Goal: Task Accomplishment & Management: Manage account settings

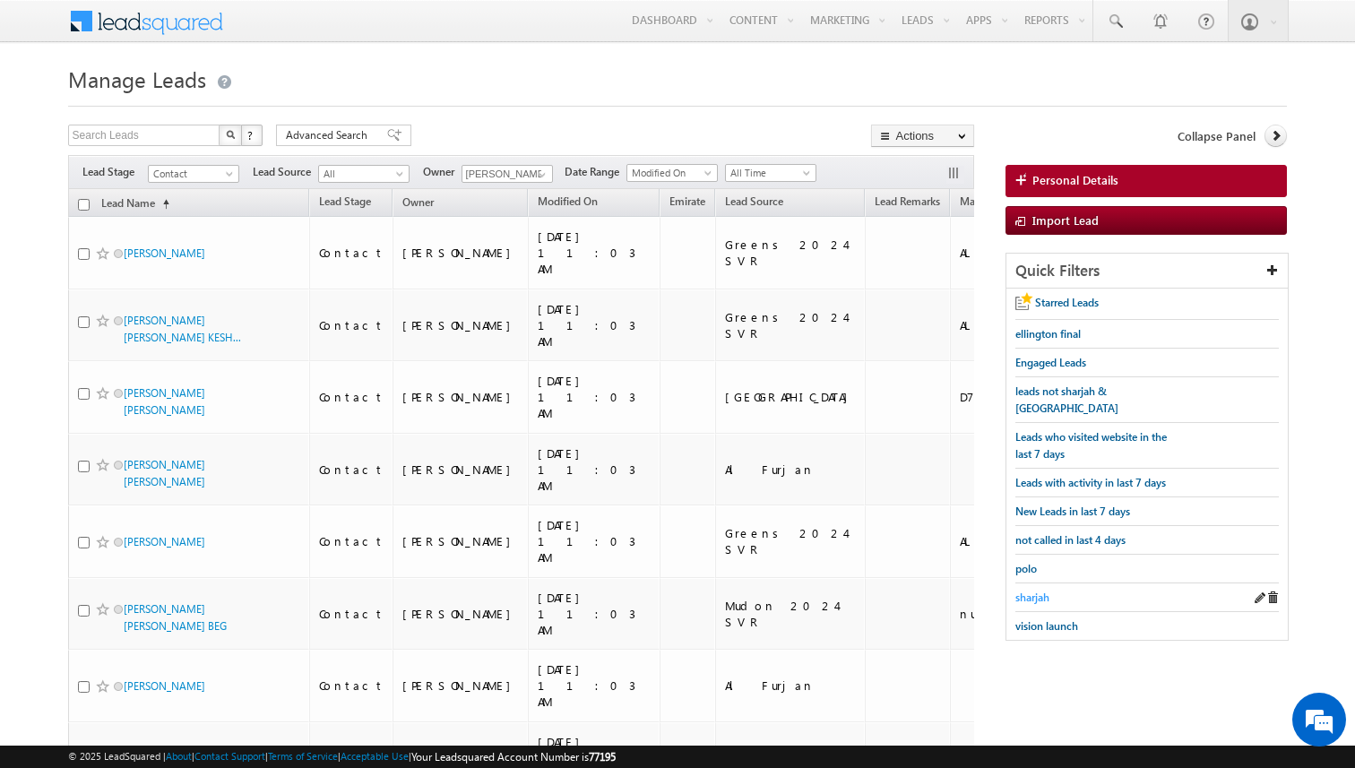
click at [1034, 591] on span "sharjah" at bounding box center [1033, 597] width 34 height 13
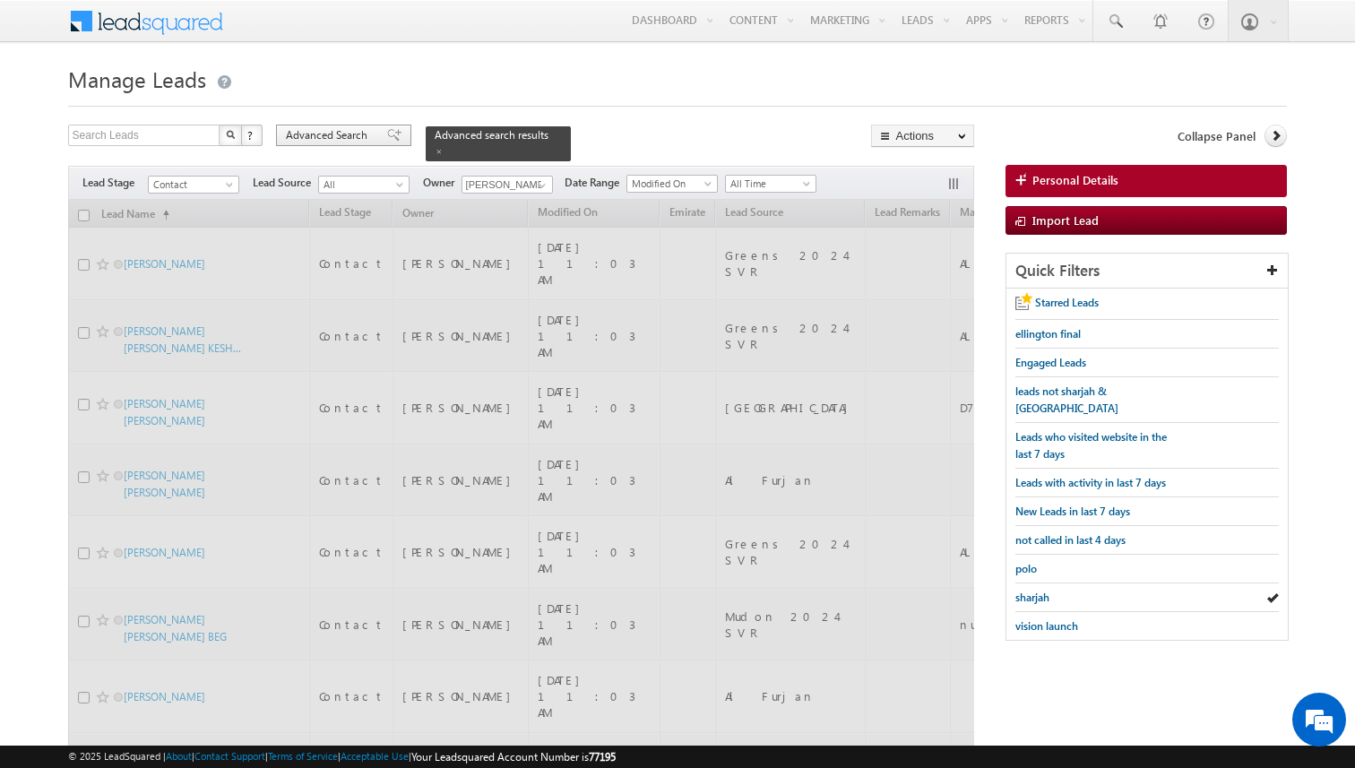
click at [343, 135] on span "Advanced Search" at bounding box center [329, 135] width 87 height 16
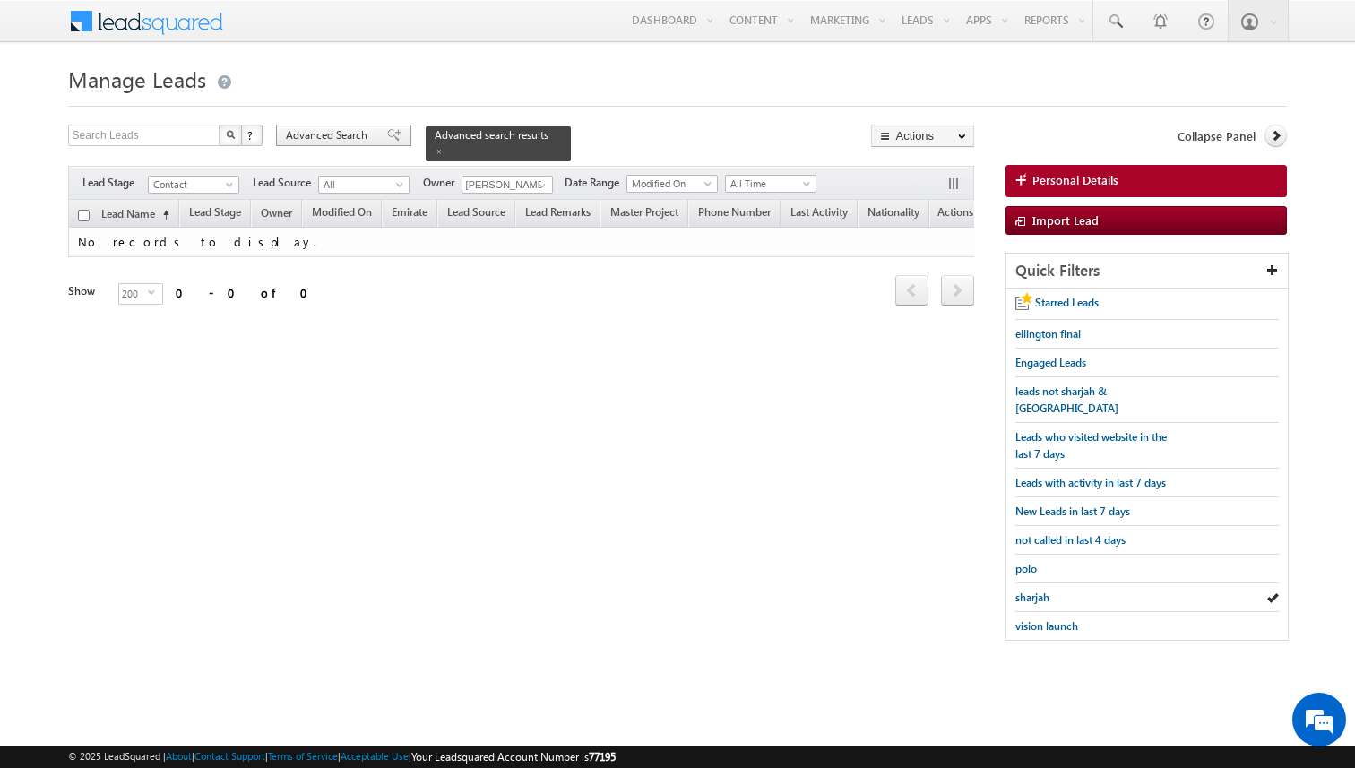
click at [370, 131] on span "Advanced Search" at bounding box center [329, 135] width 87 height 16
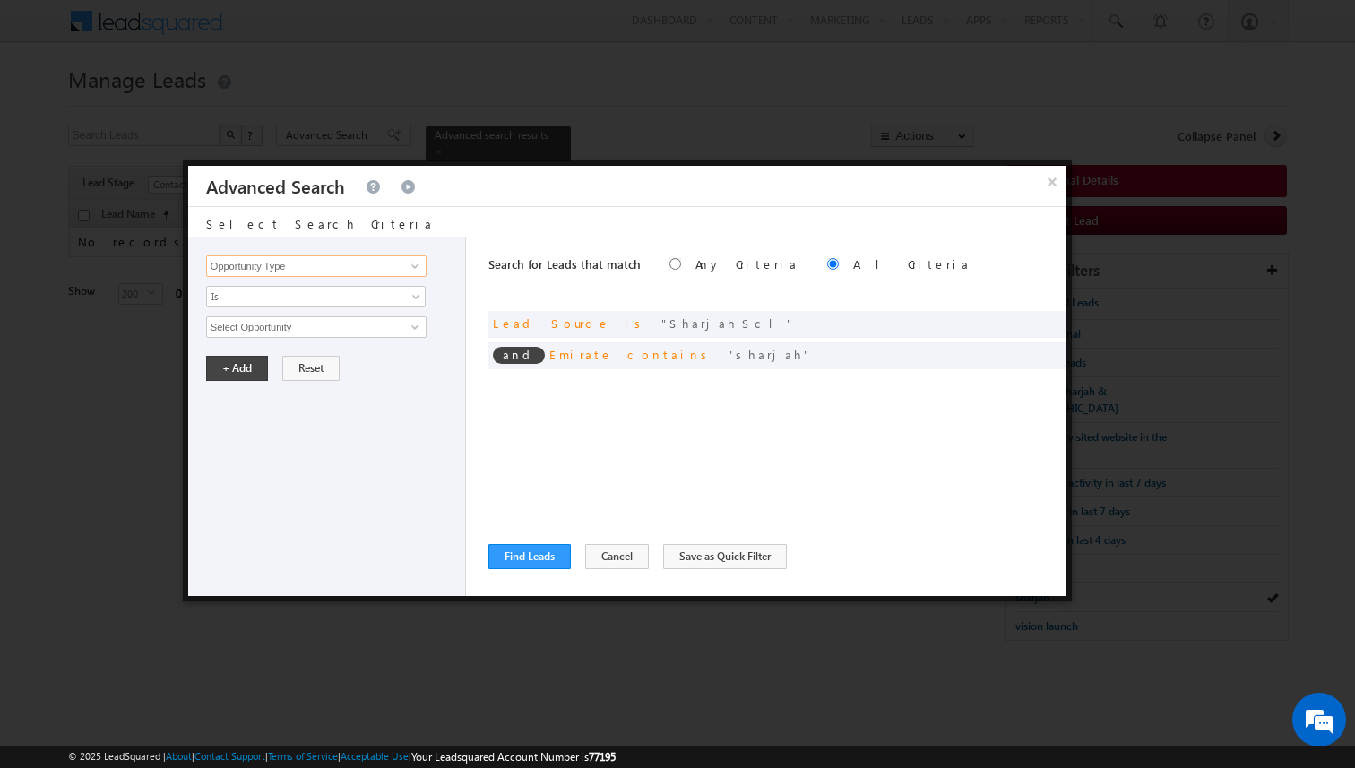
click at [343, 262] on input "Opportunity Type" at bounding box center [316, 266] width 220 height 22
type input "o"
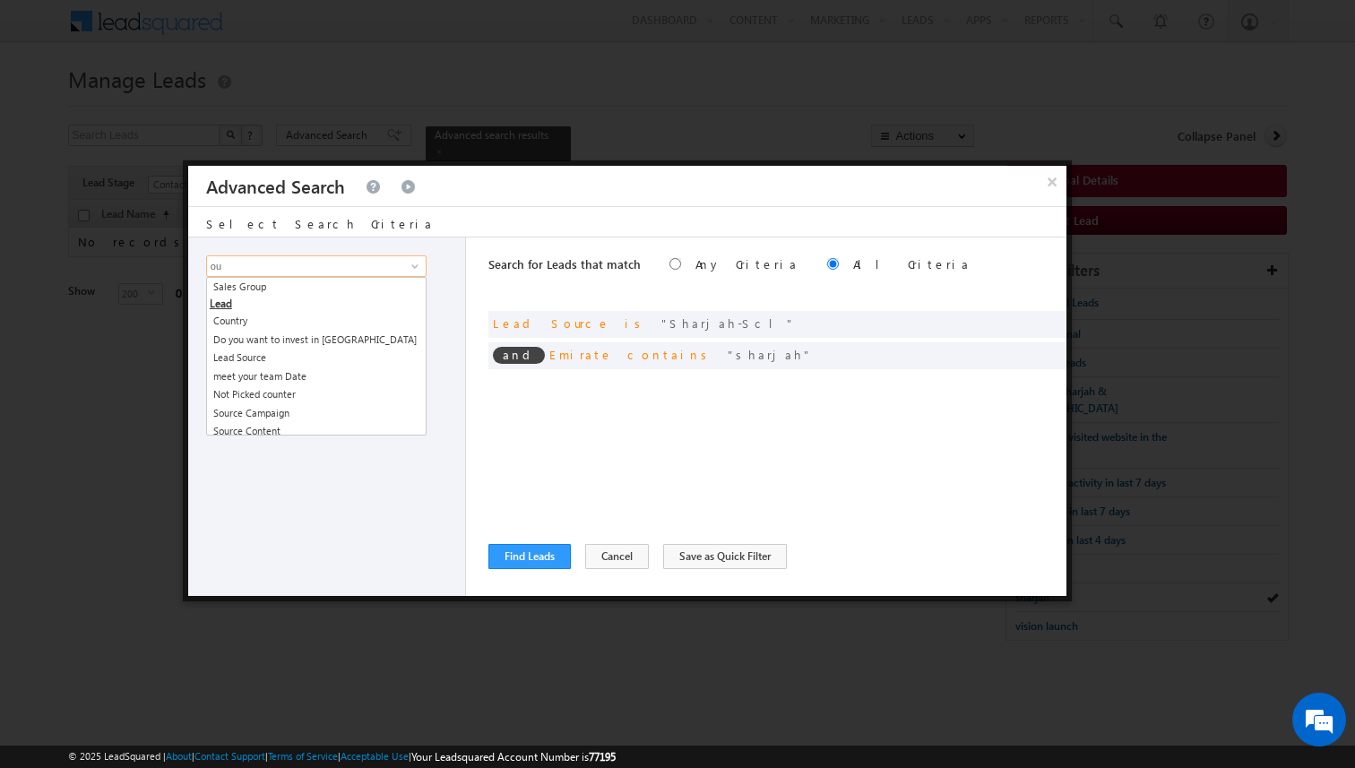
type input "o"
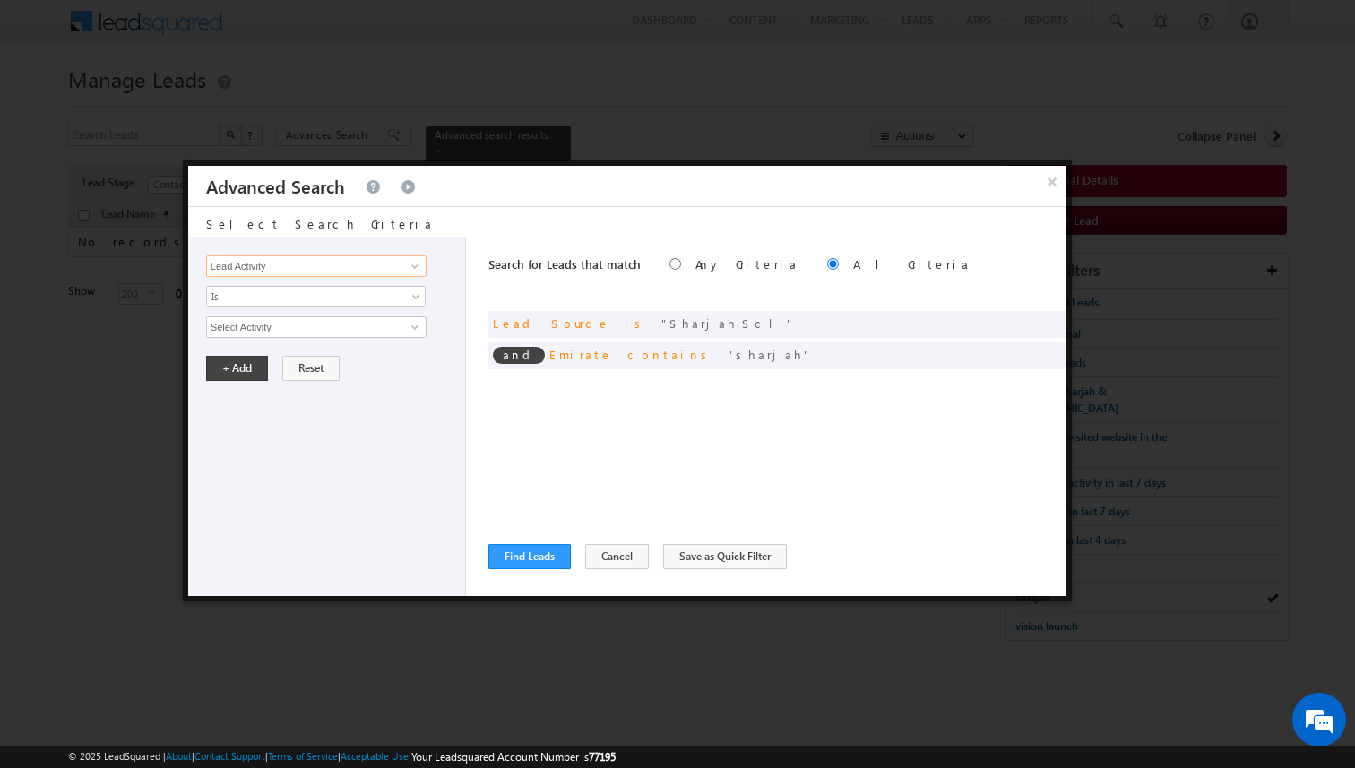
type input "Lead Activity"
click at [298, 337] on input "Select Activity" at bounding box center [316, 327] width 220 height 22
type input "Outbound Phone Call Activity"
click at [235, 403] on button "+ Add" at bounding box center [237, 398] width 62 height 25
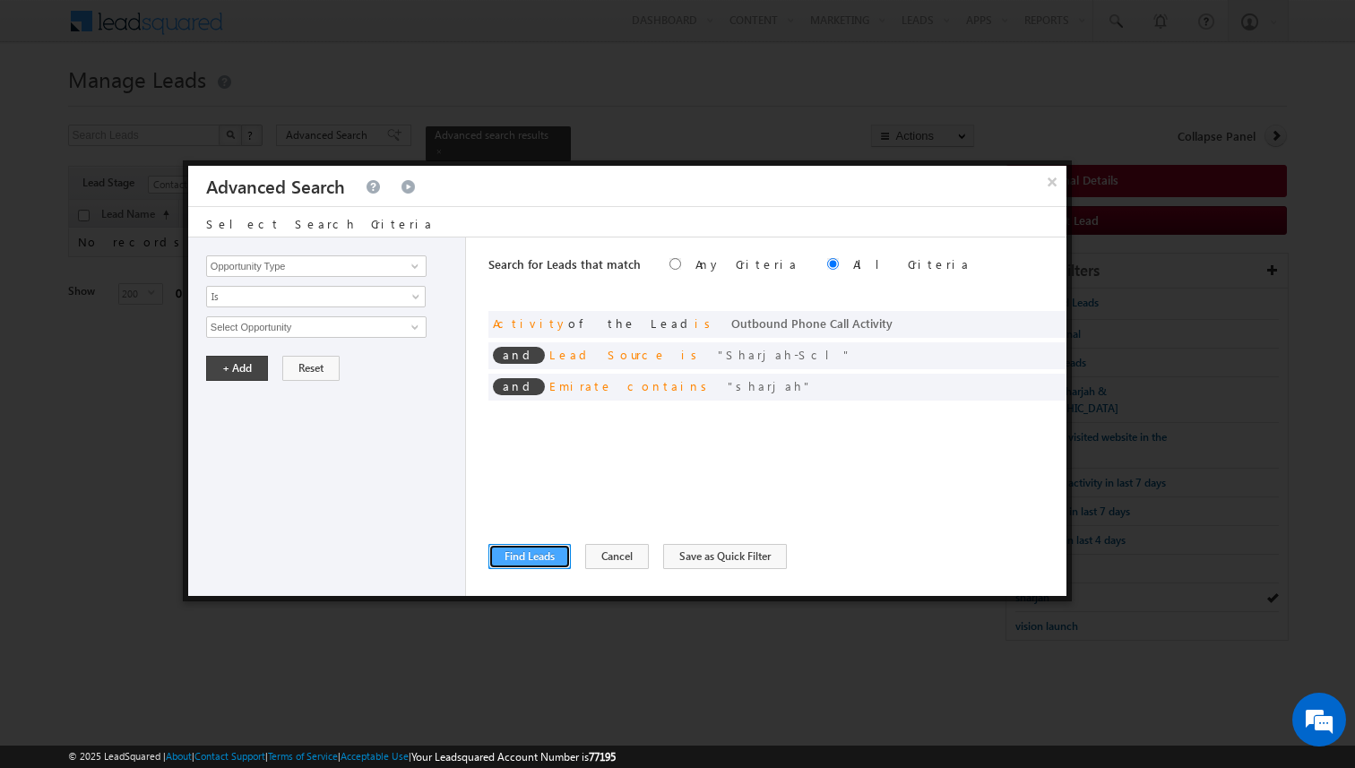
click at [540, 557] on button "Find Leads" at bounding box center [530, 556] width 82 height 25
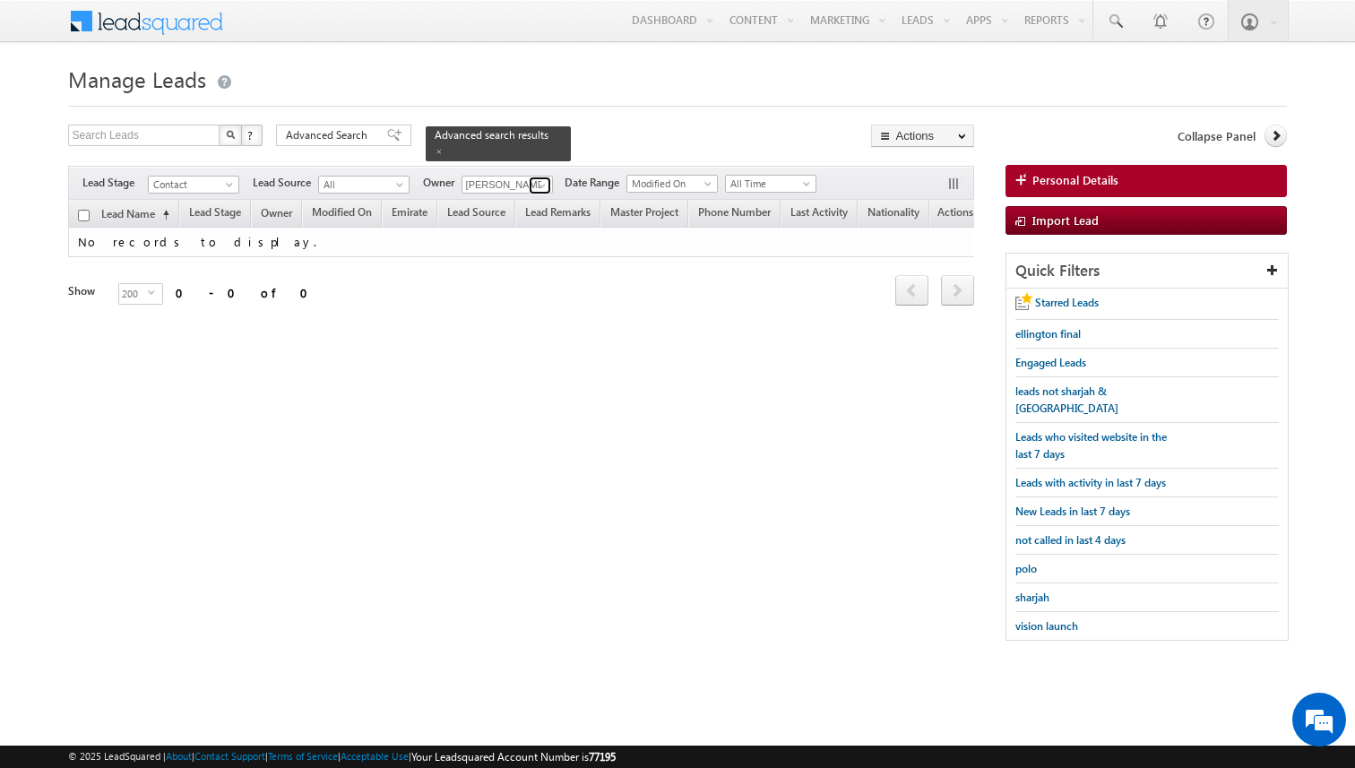
click at [539, 186] on span at bounding box center [542, 185] width 14 height 14
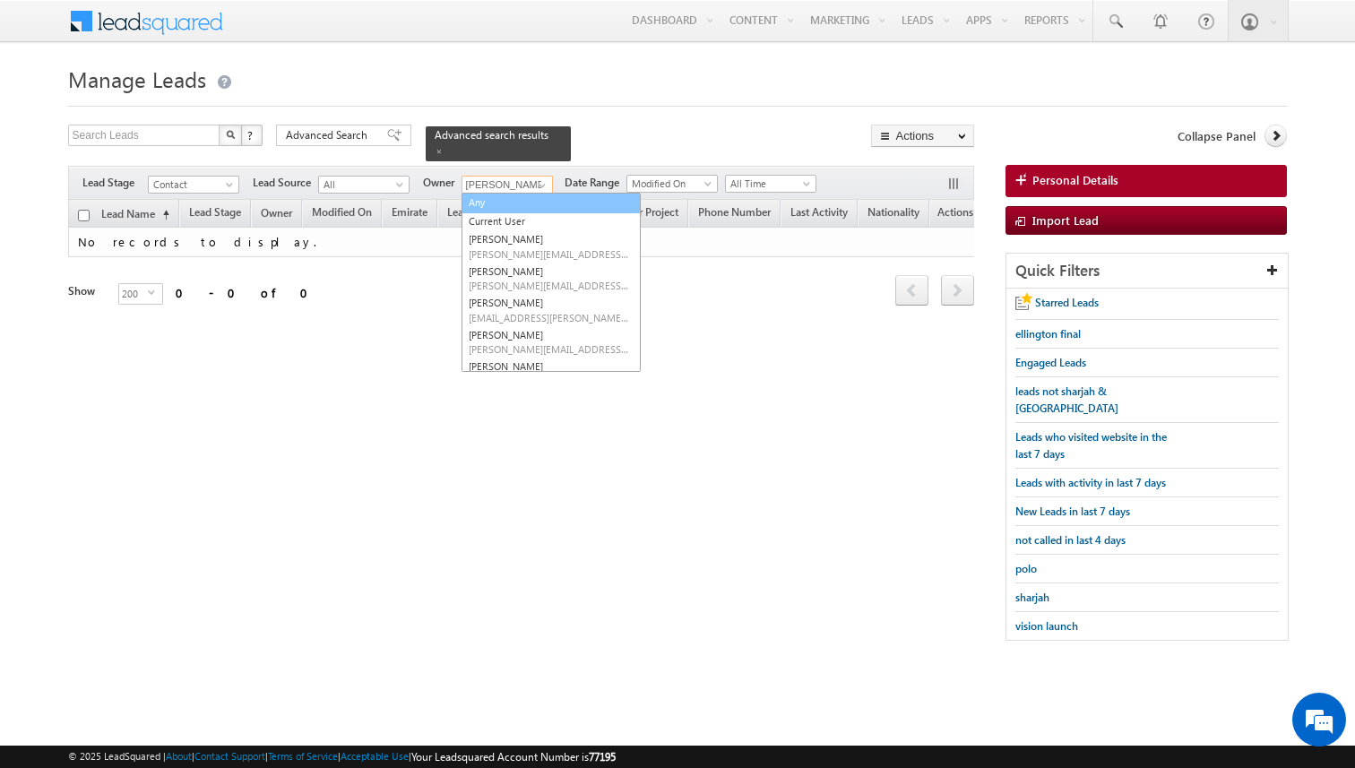
click at [511, 203] on link "Any" at bounding box center [551, 203] width 179 height 21
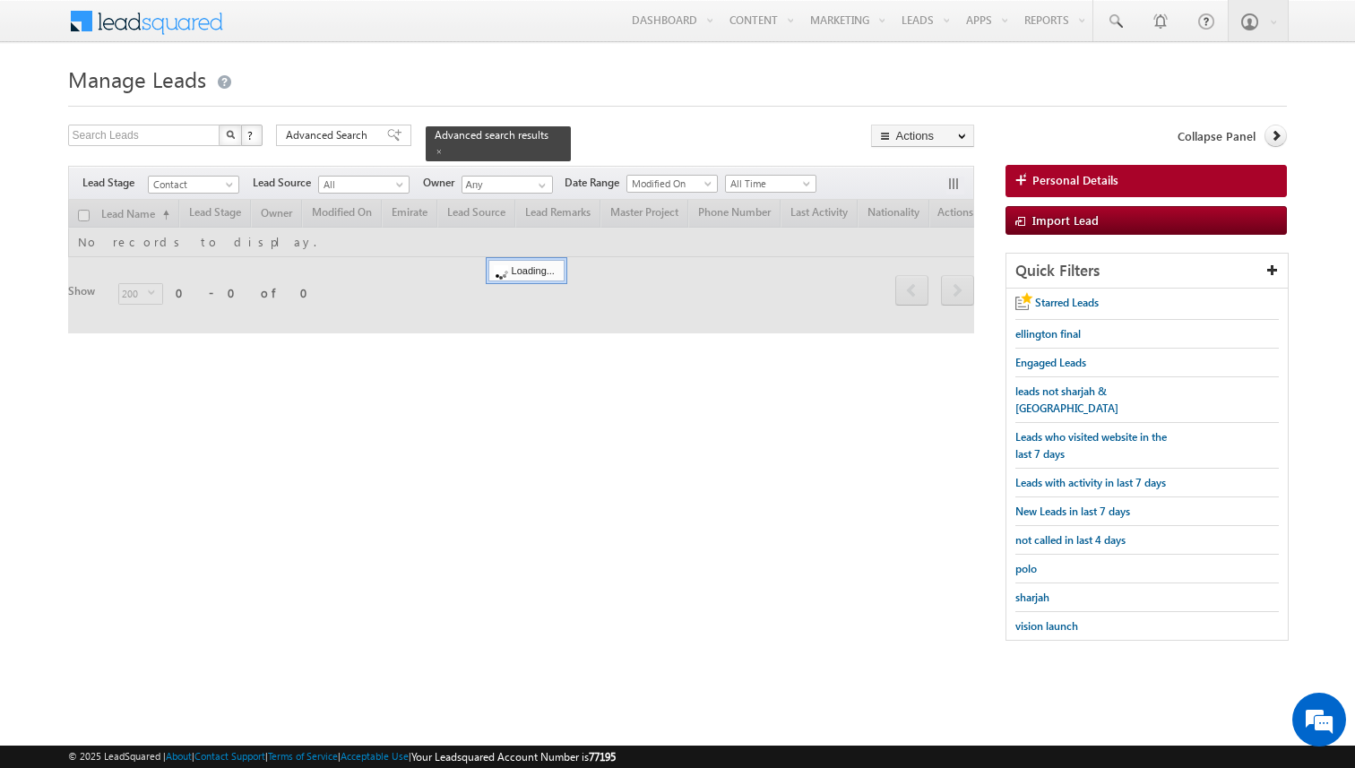
click at [32, 270] on body "Menu [PERSON_NAME] kunal .sehr awat@ indgl [PERSON_NAME]. [PERSON_NAME]." at bounding box center [677, 329] width 1355 height 659
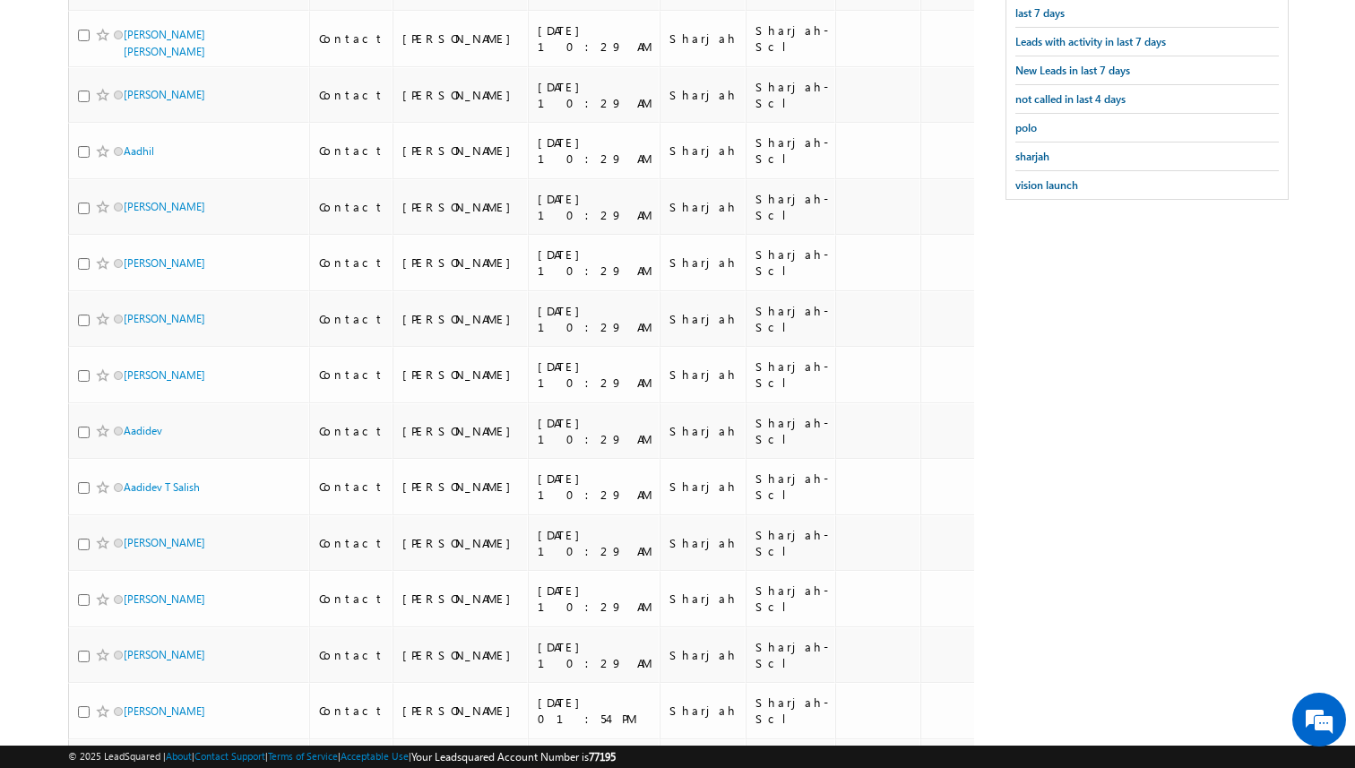
scroll to position [138, 0]
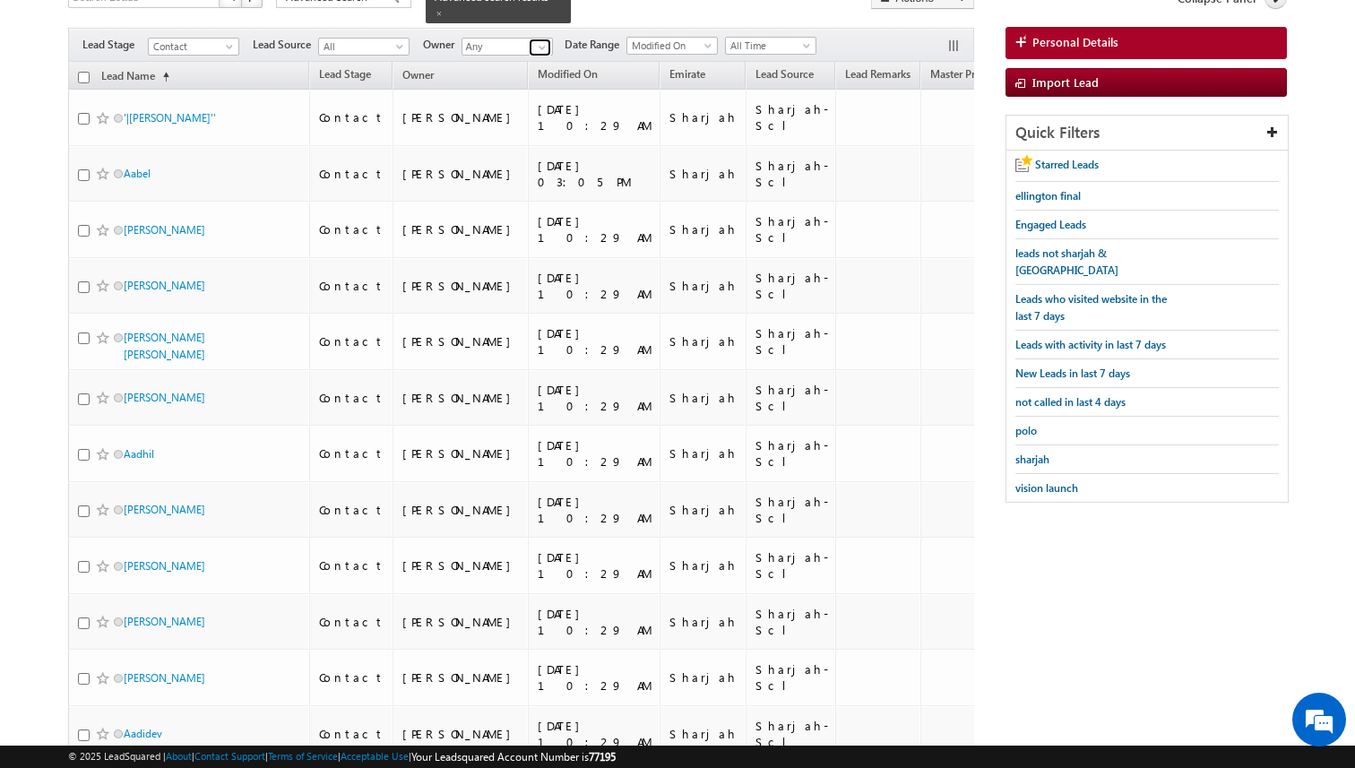
click at [542, 51] on span at bounding box center [542, 47] width 14 height 14
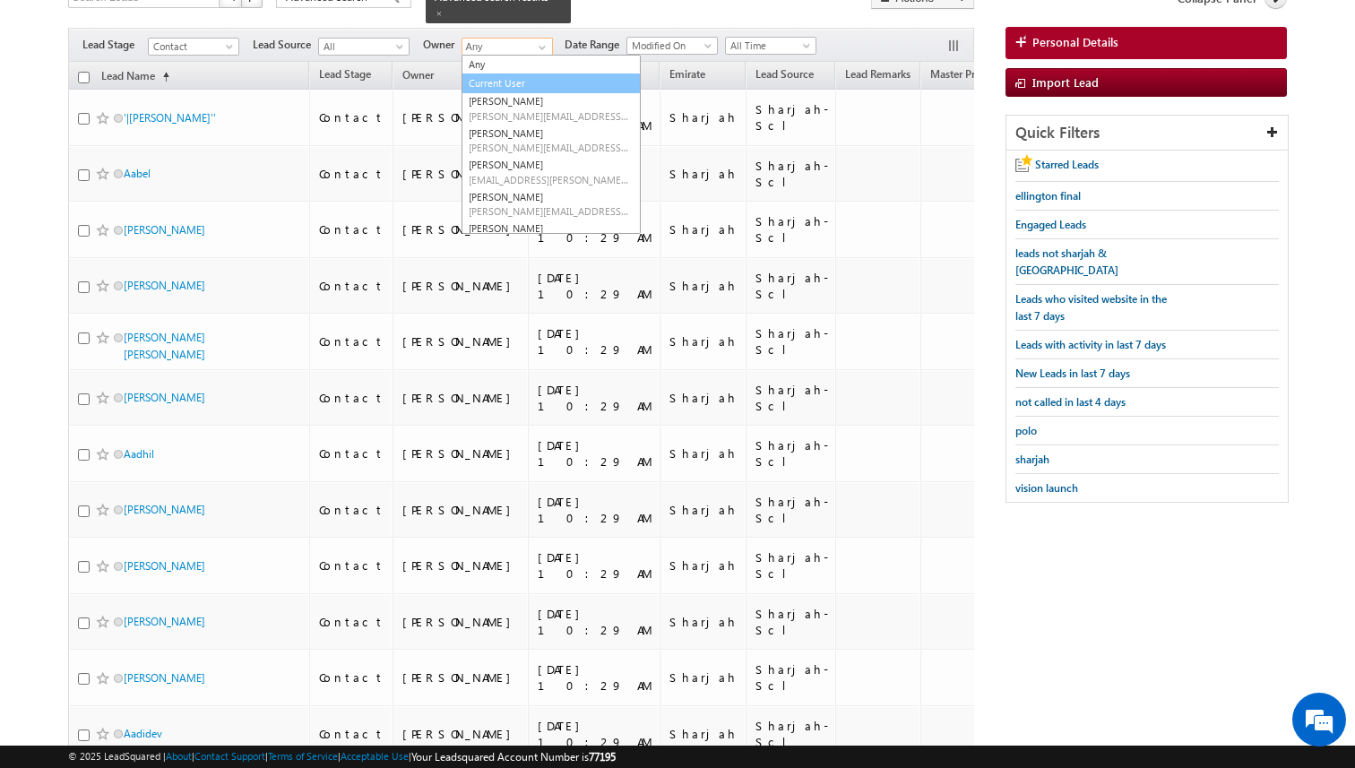
click at [515, 80] on link "Current User" at bounding box center [551, 83] width 179 height 21
type input "Current User"
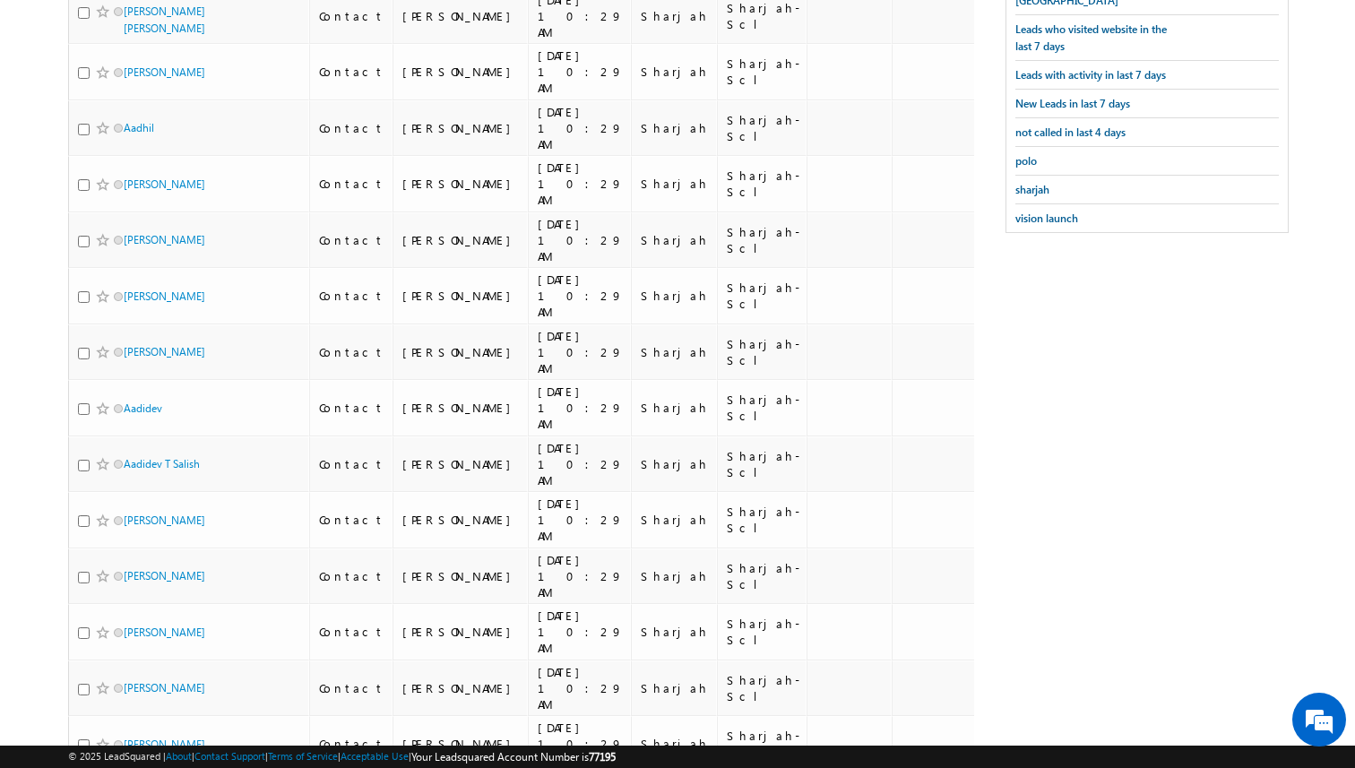
scroll to position [0, 0]
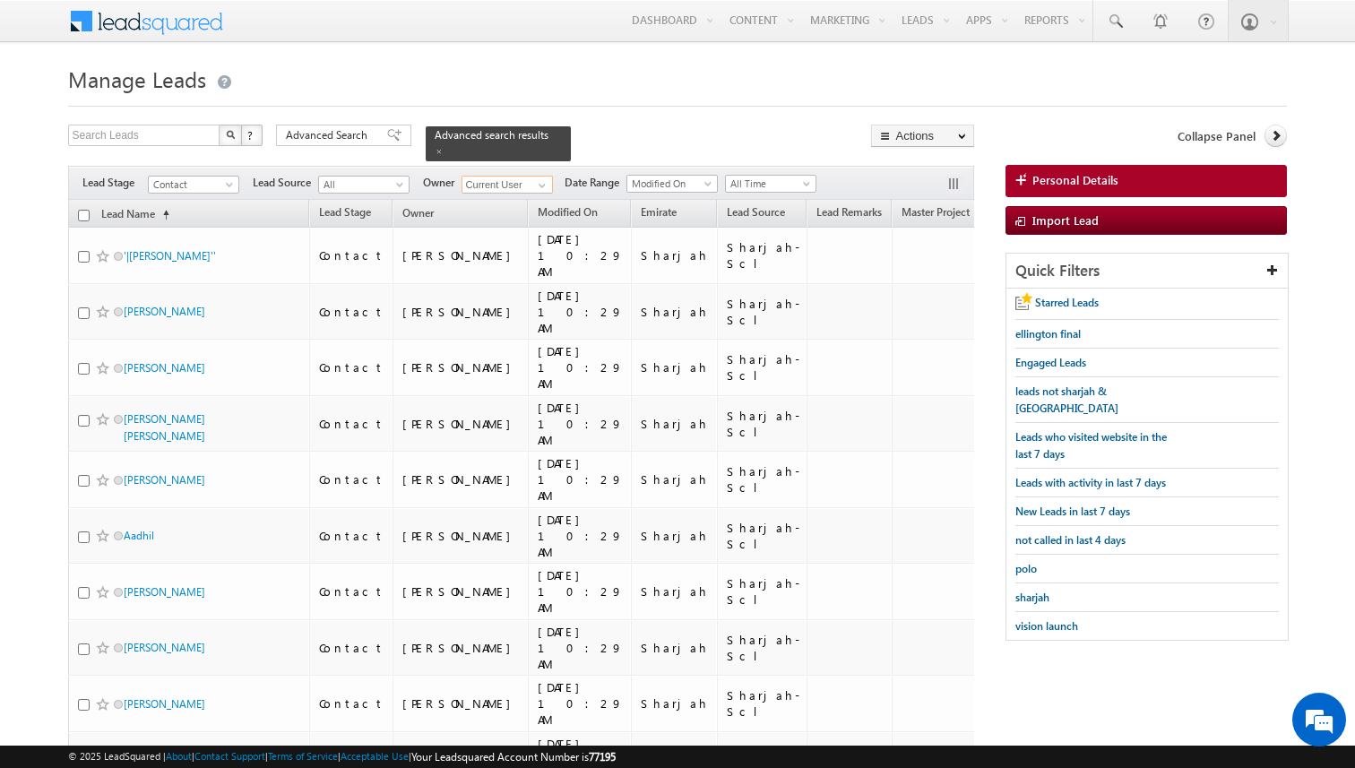
click at [82, 212] on input "checkbox" at bounding box center [84, 216] width 12 height 12
checkbox input "true"
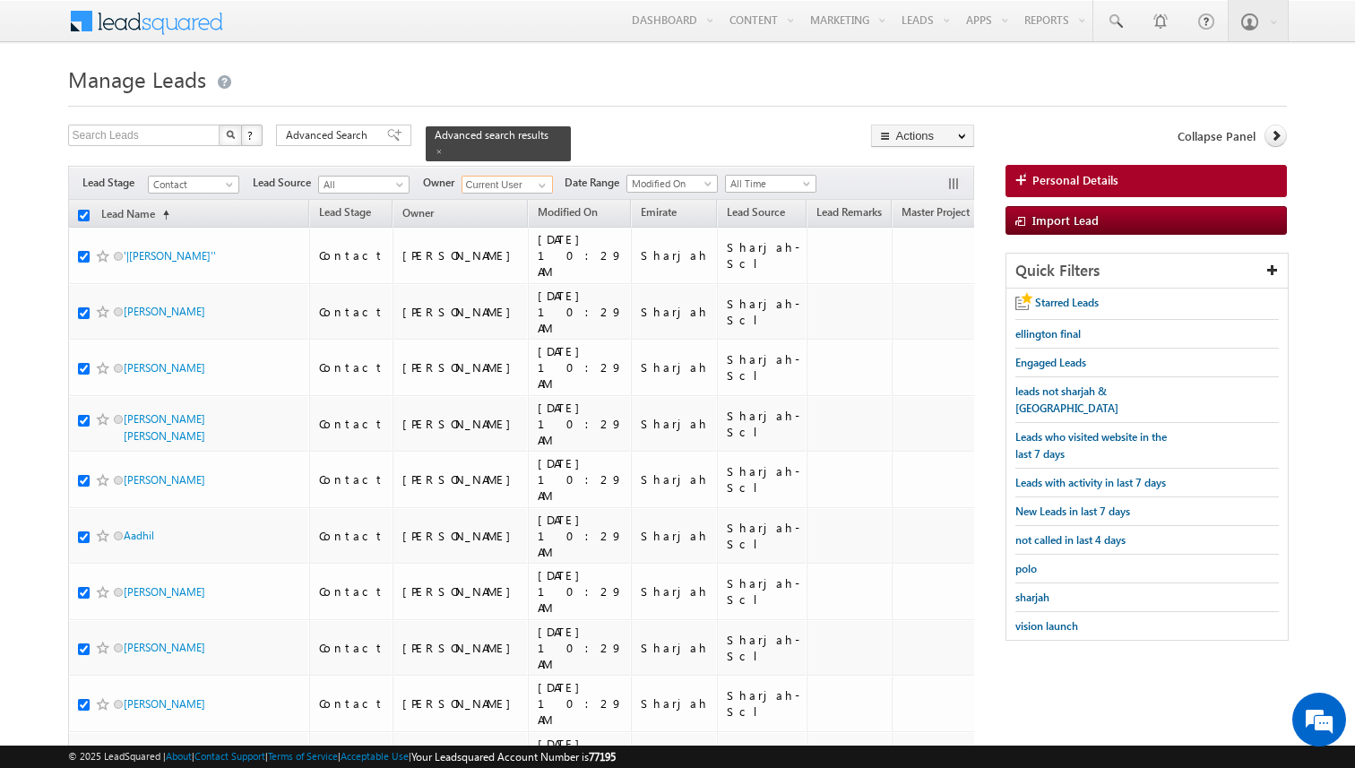
checkbox input "true"
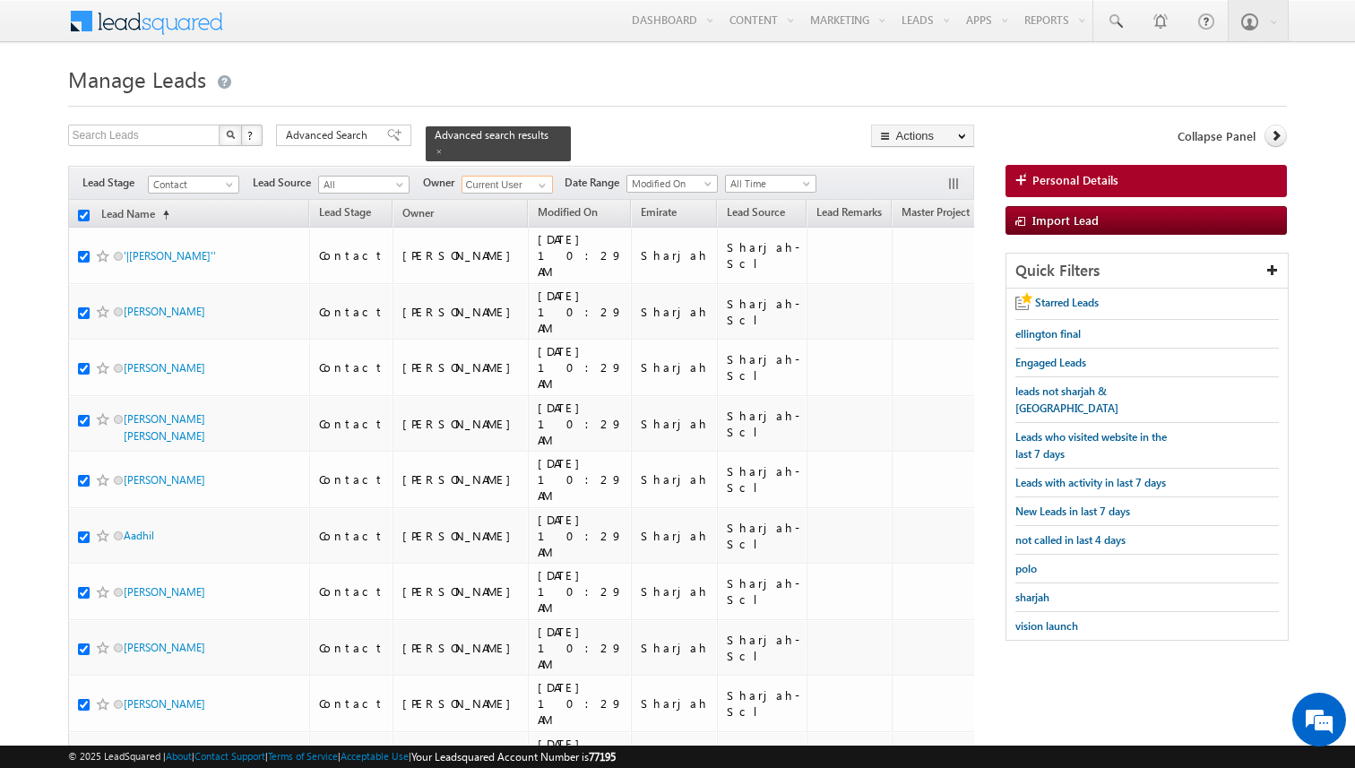
checkbox input "true"
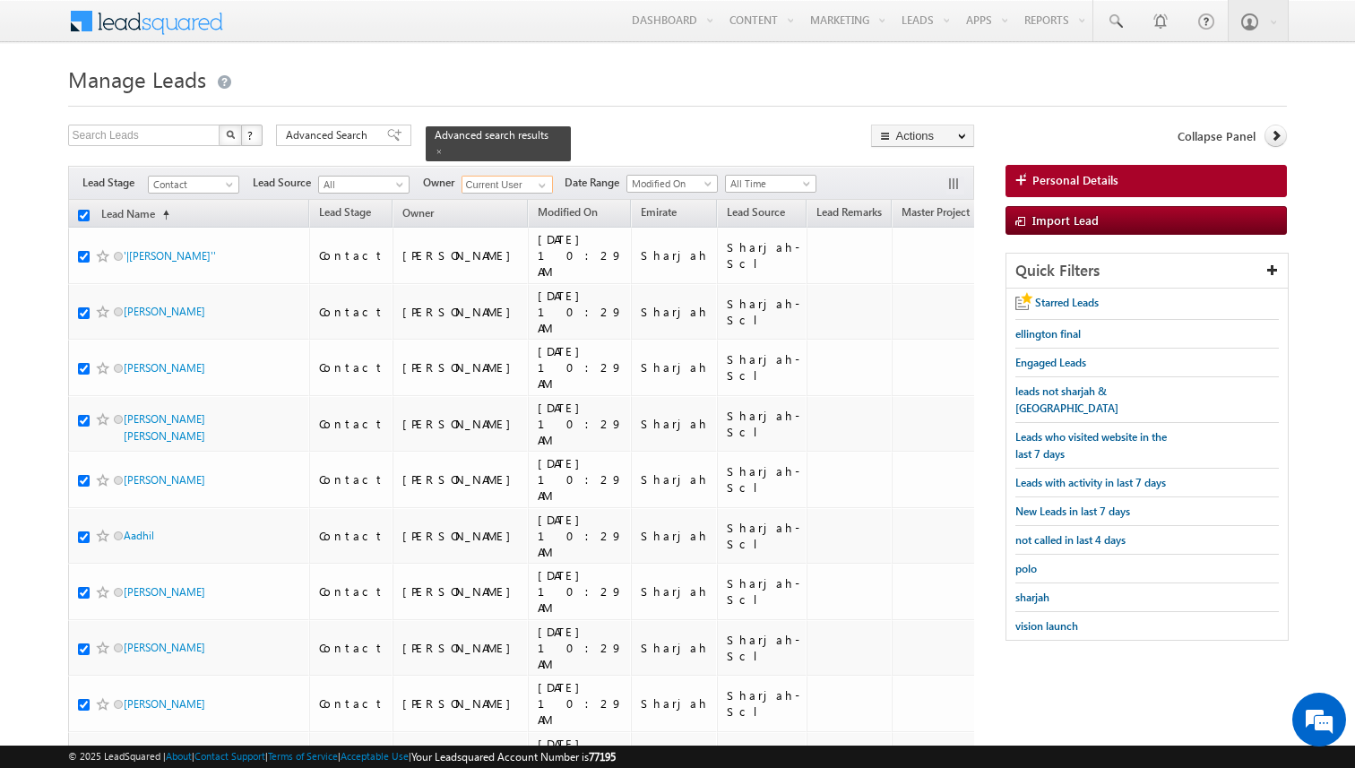
checkbox input "true"
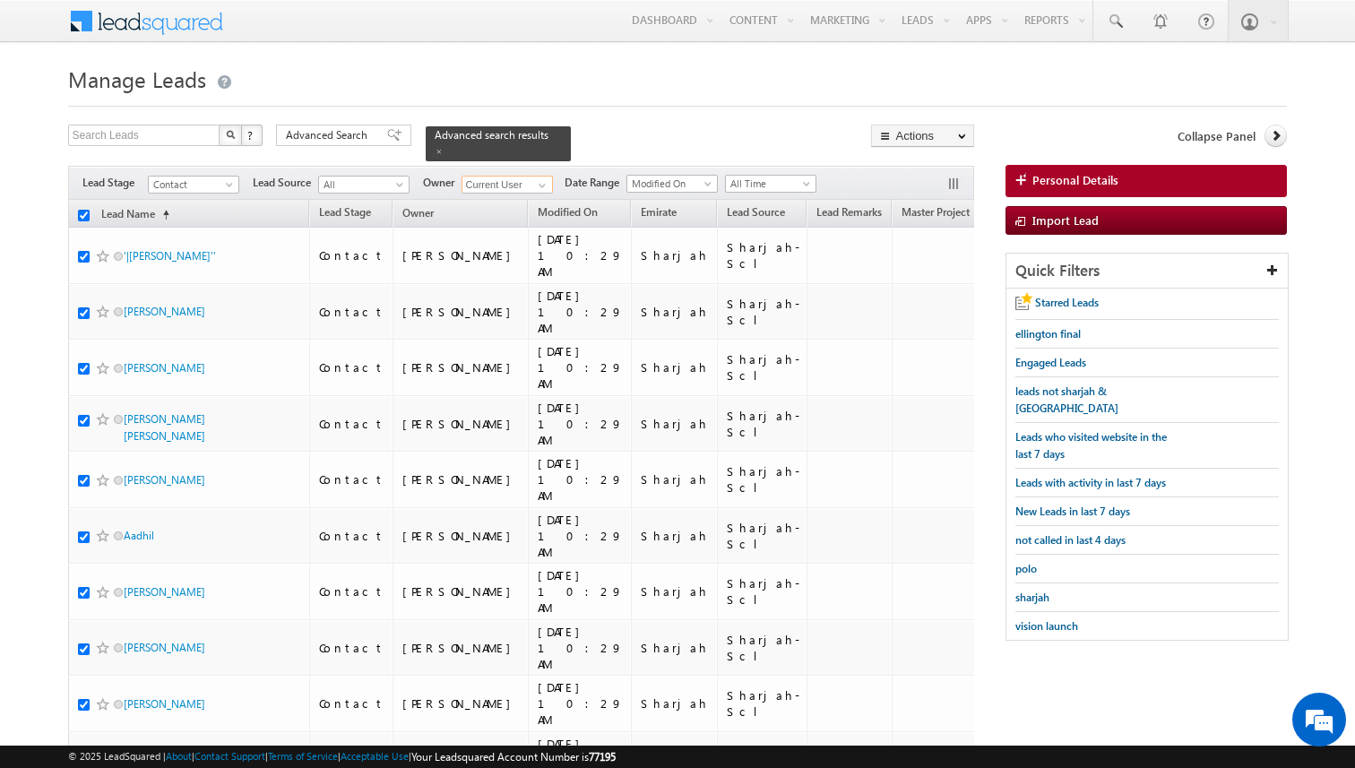
checkbox input "true"
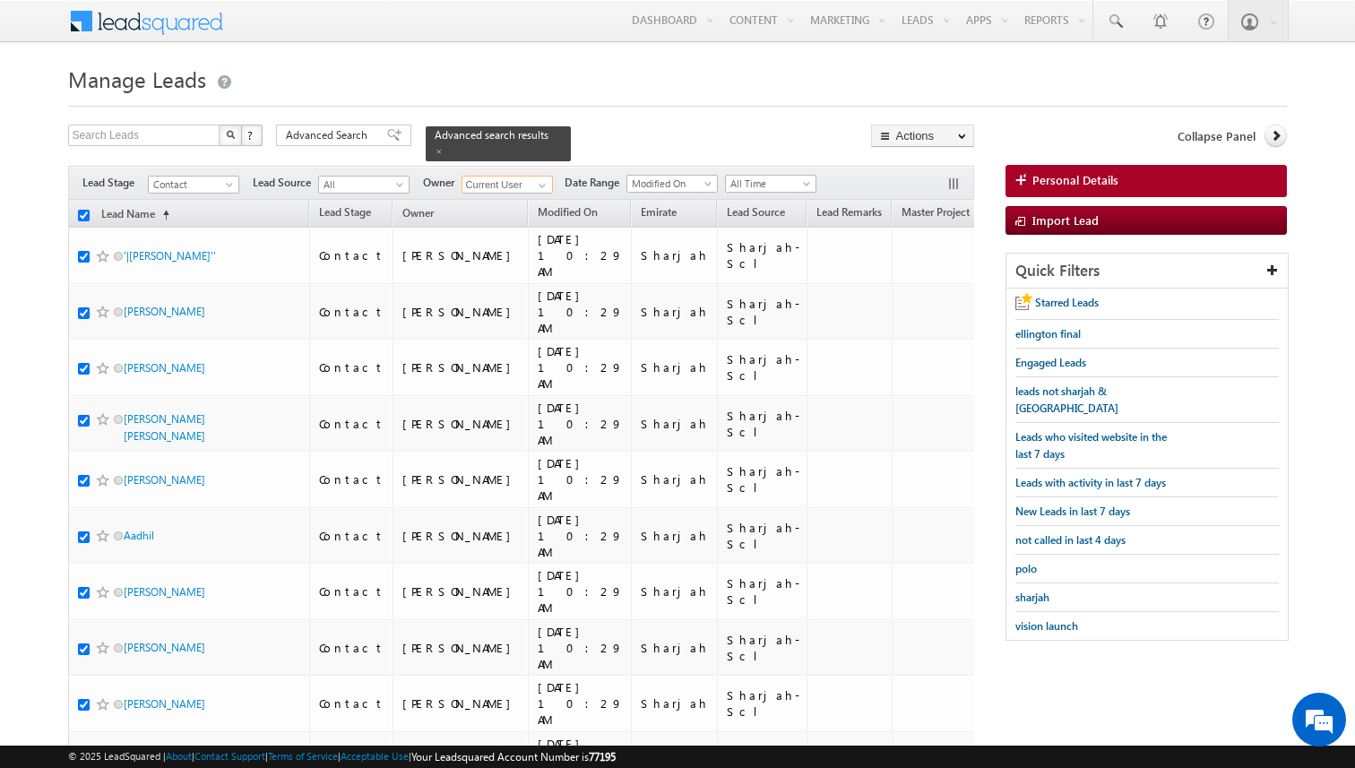
checkbox input "true"
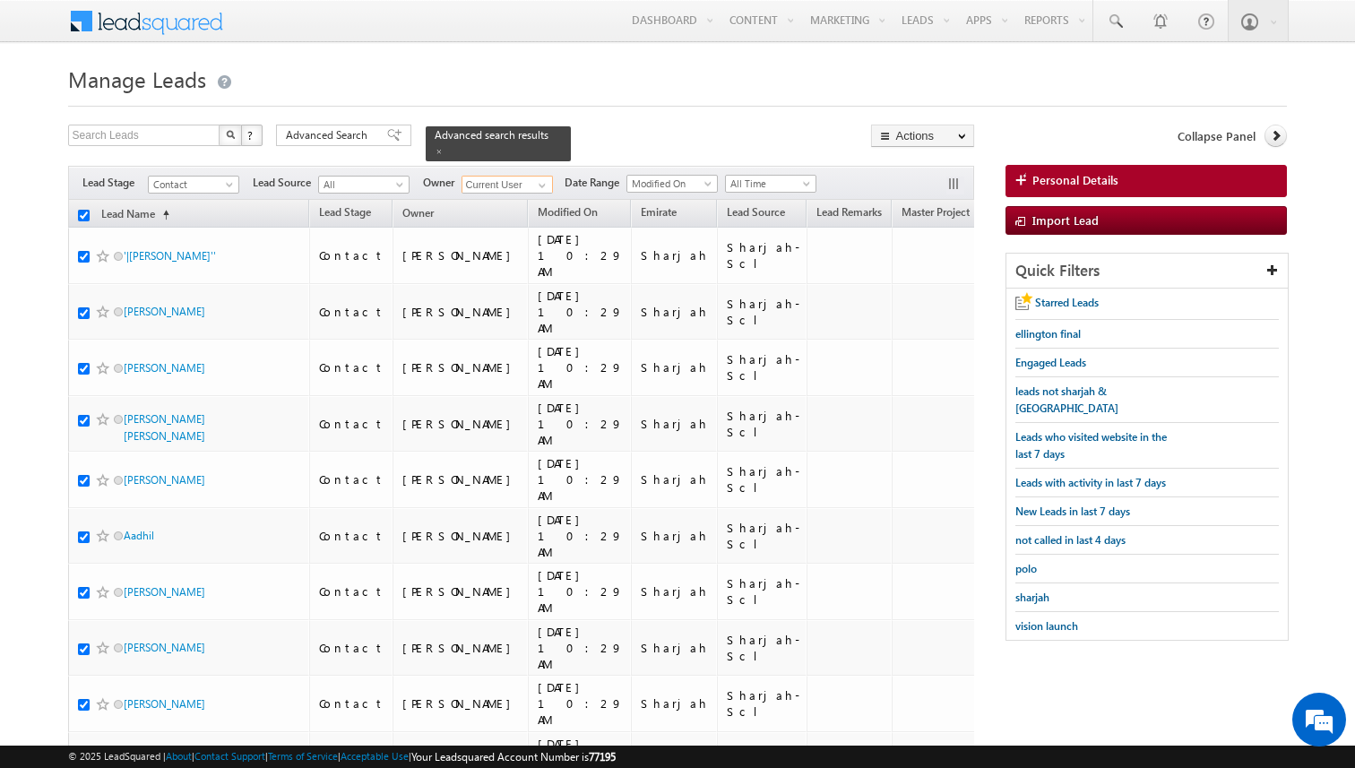
checkbox input "true"
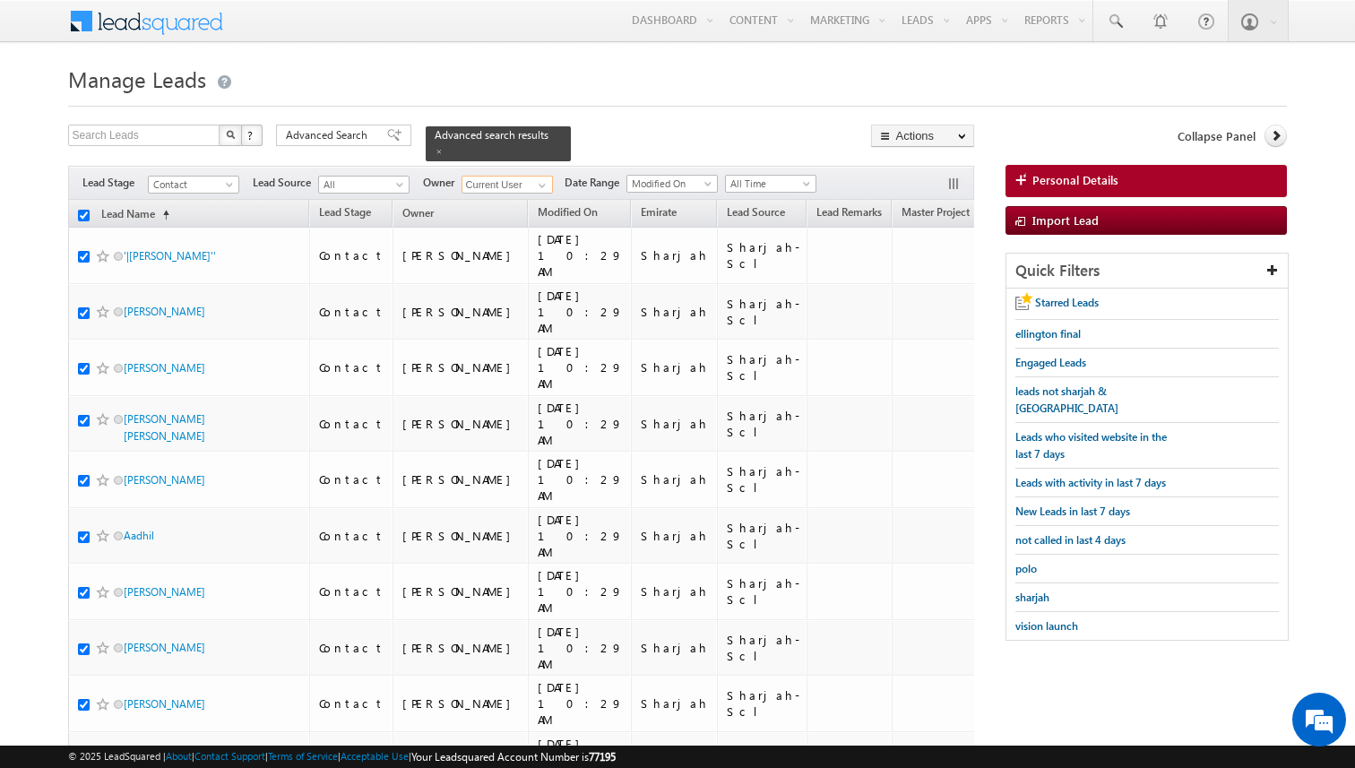
checkbox input "true"
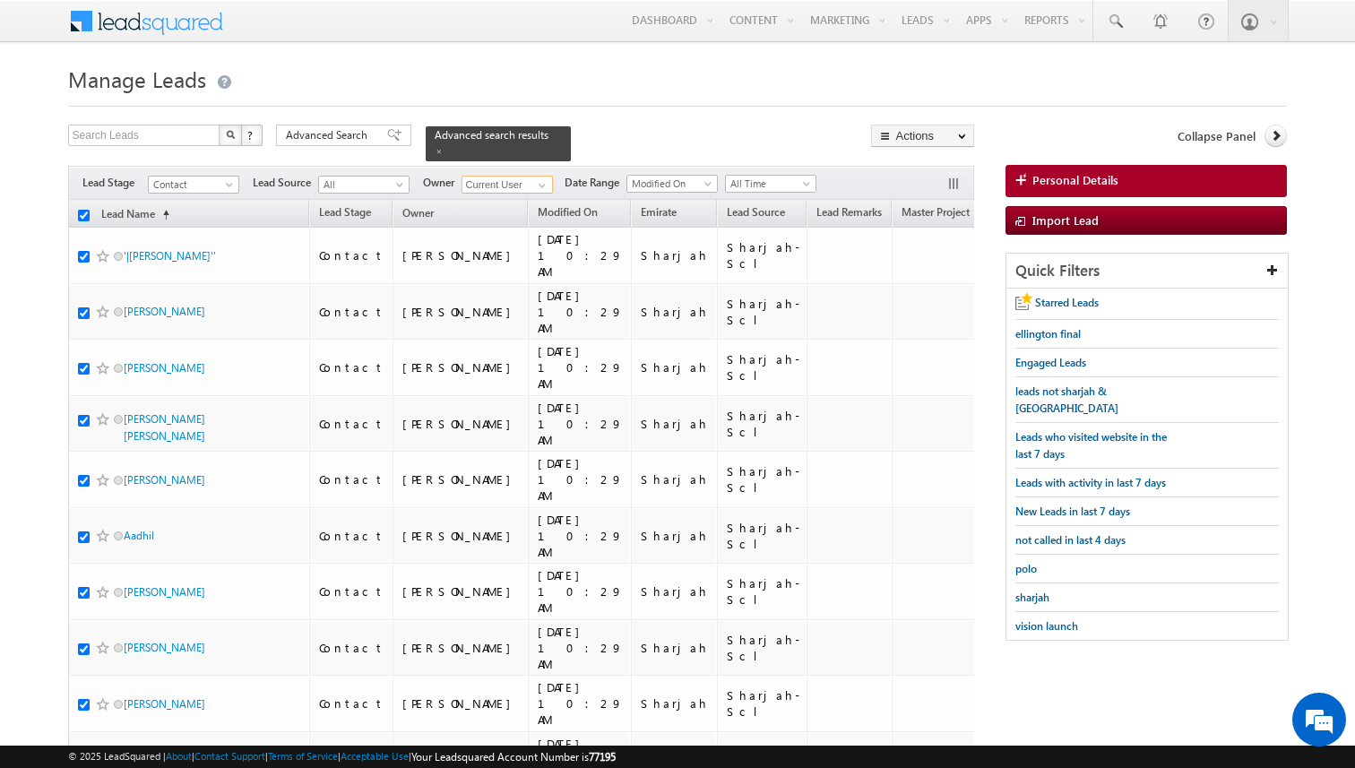
checkbox input "true"
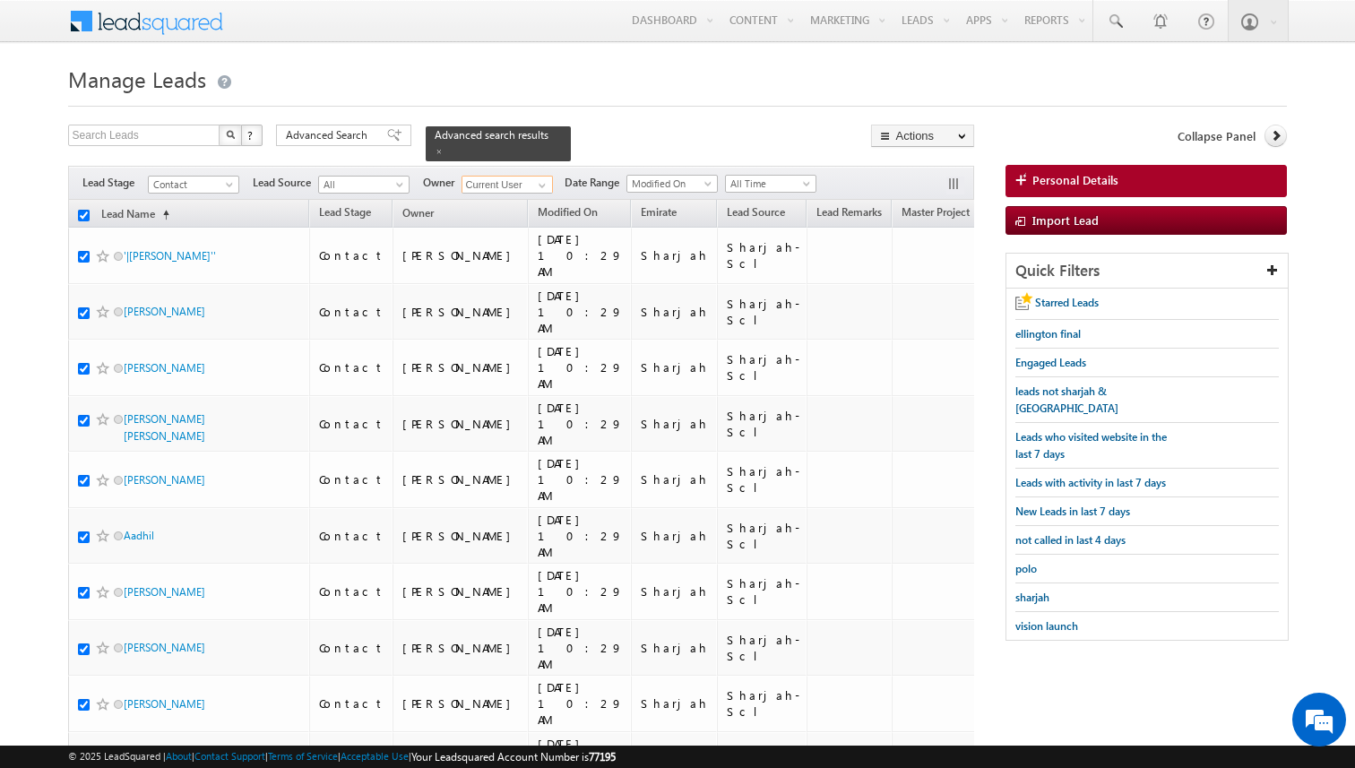
checkbox input "true"
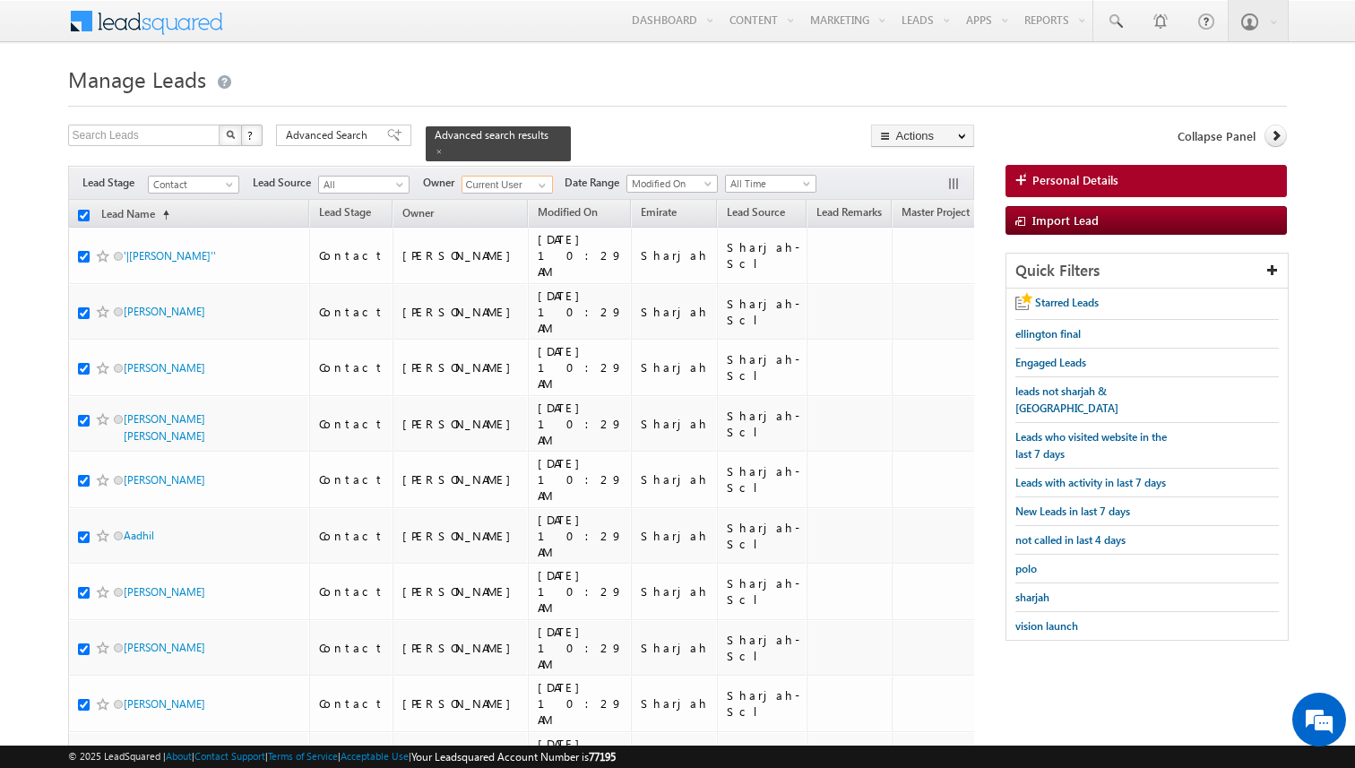
checkbox input "true"
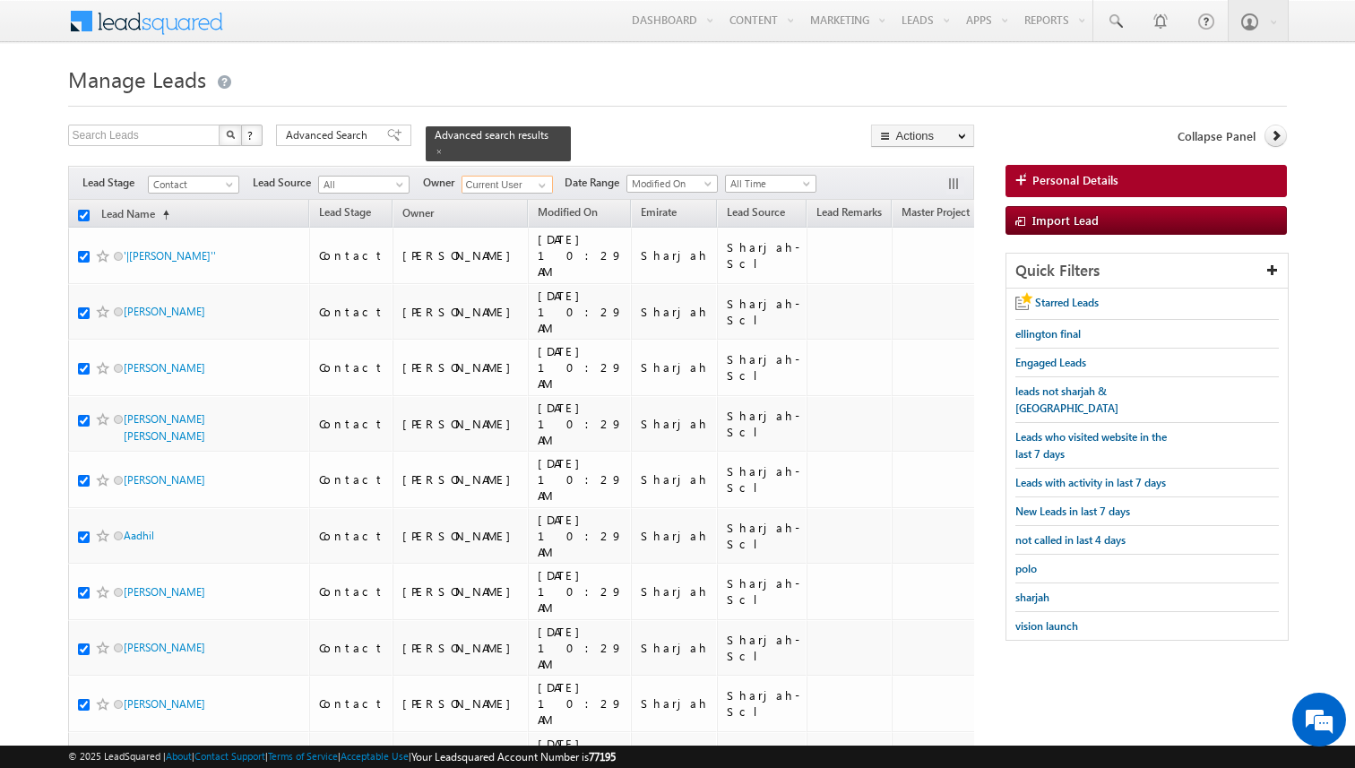
checkbox input "true"
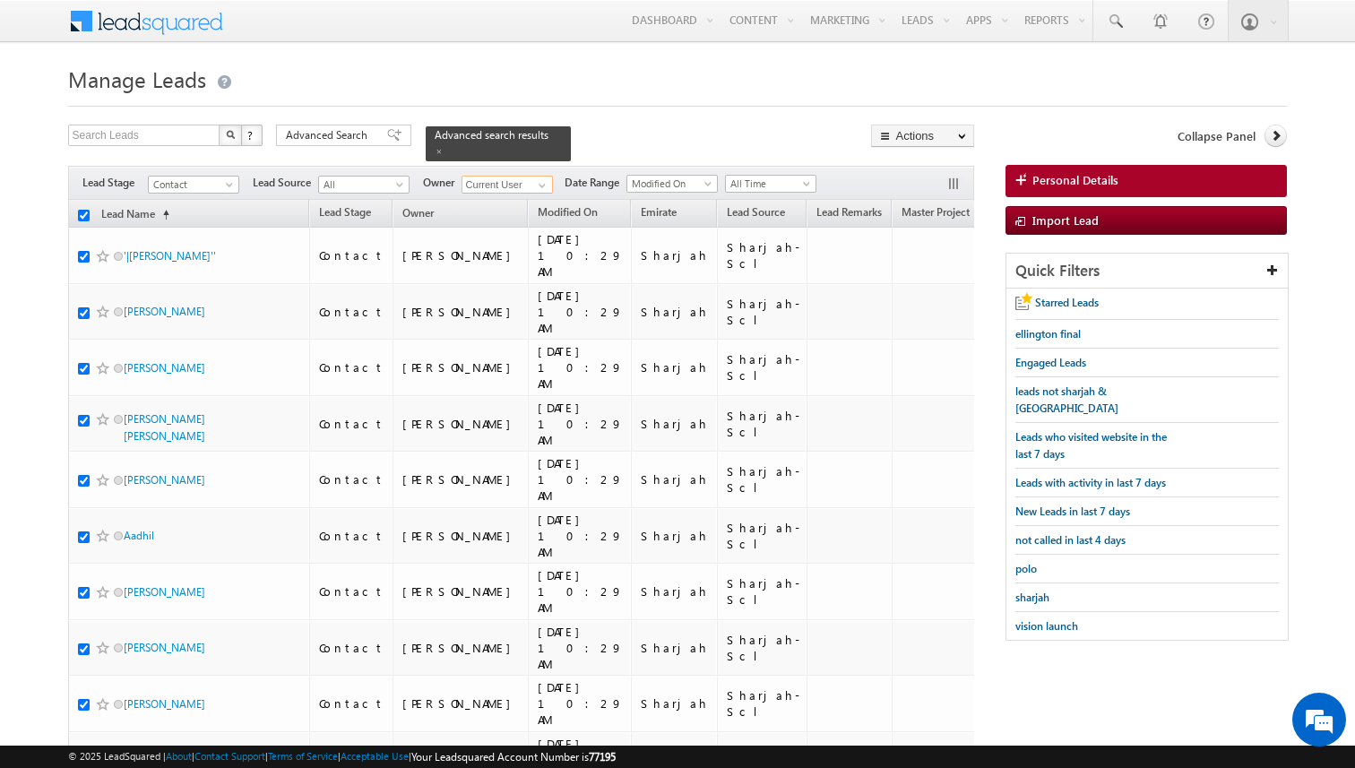
checkbox input "true"
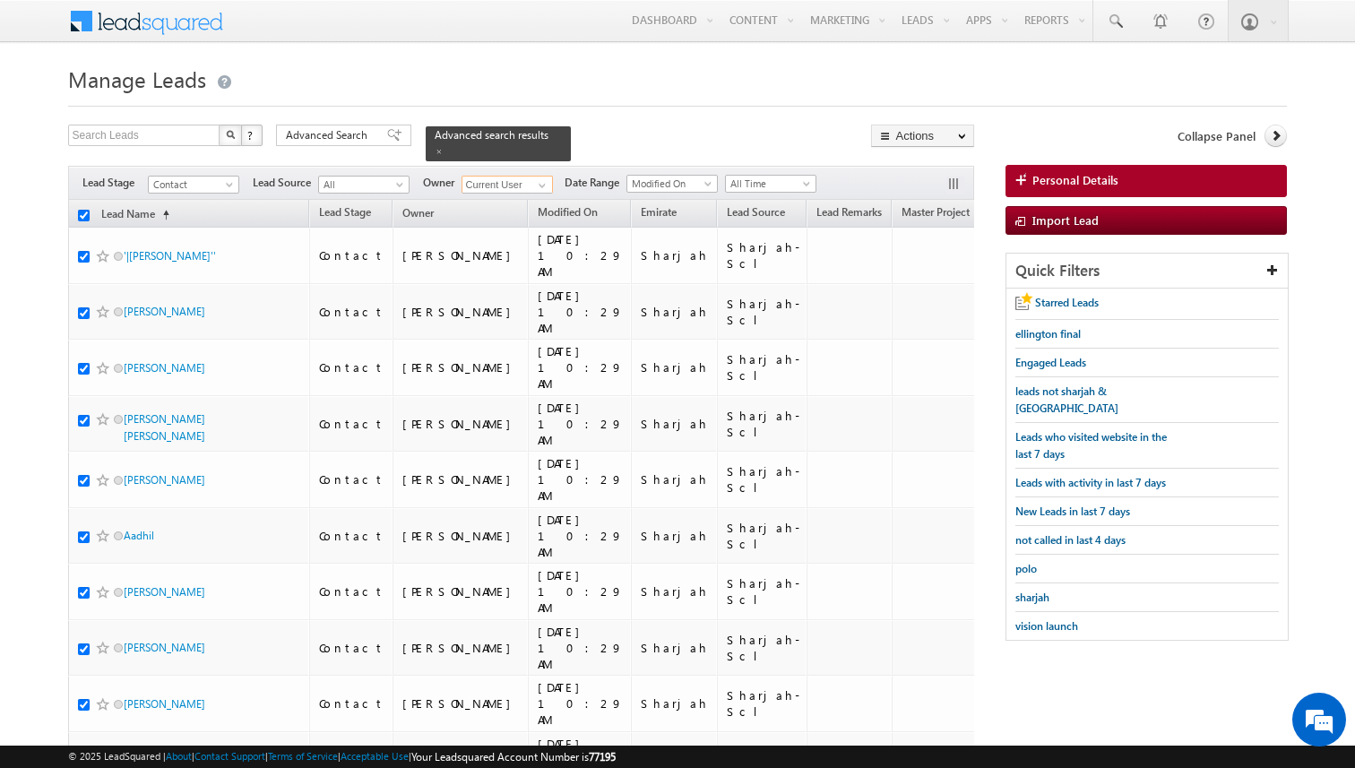
checkbox input "true"
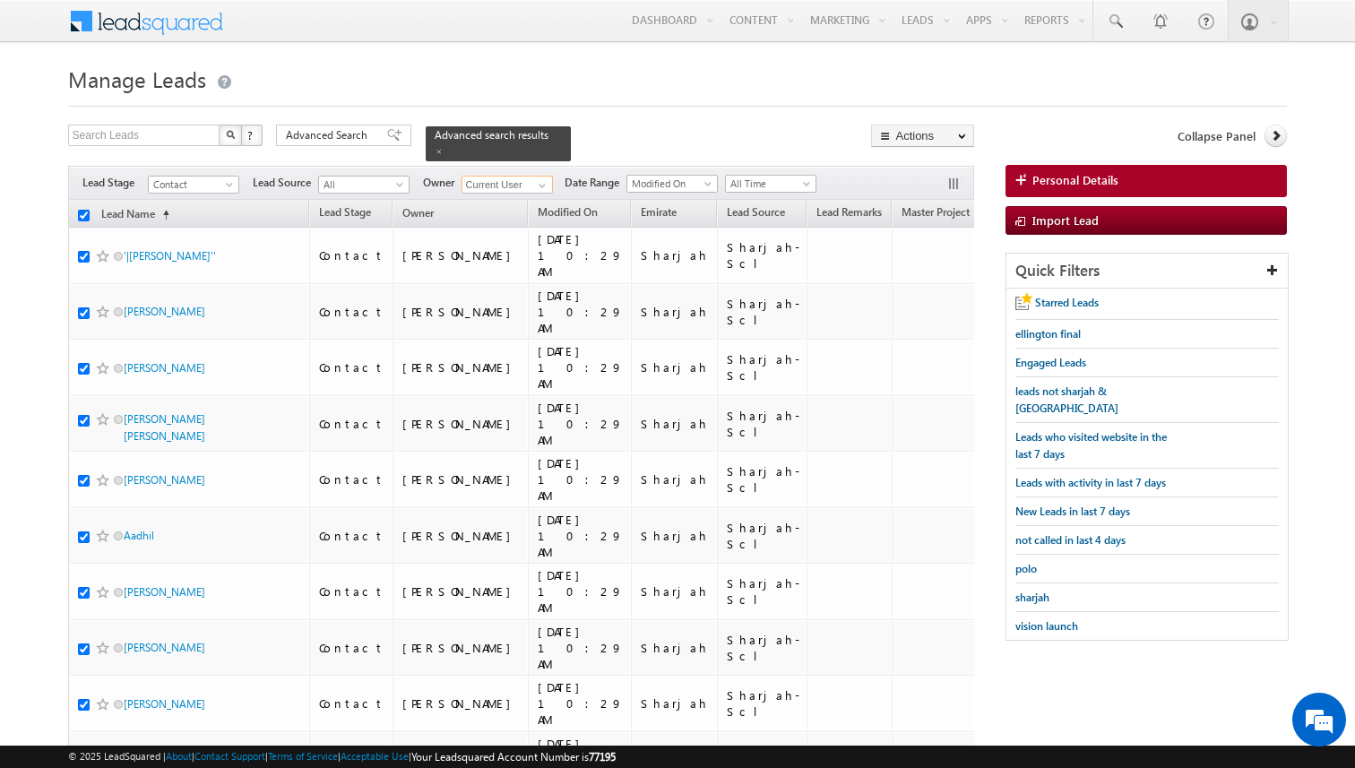
checkbox input "true"
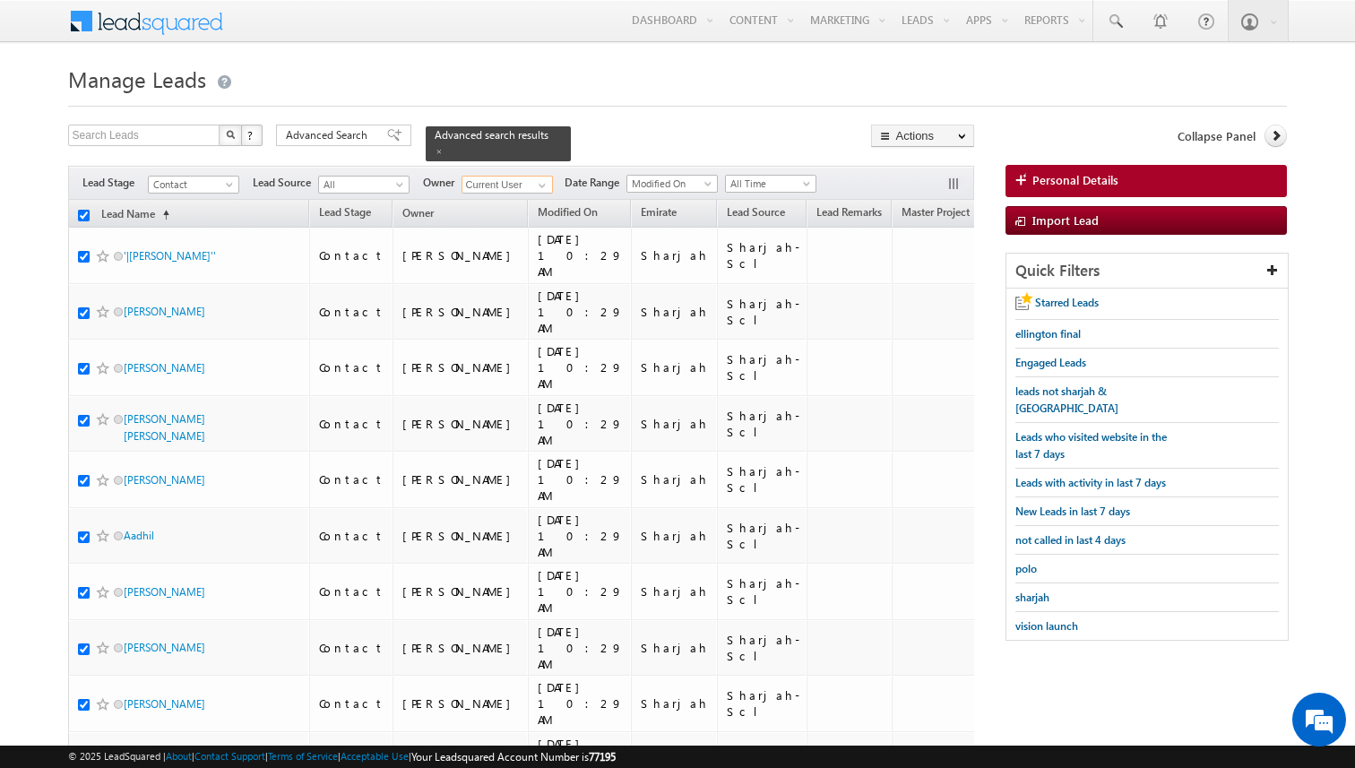
checkbox input "true"
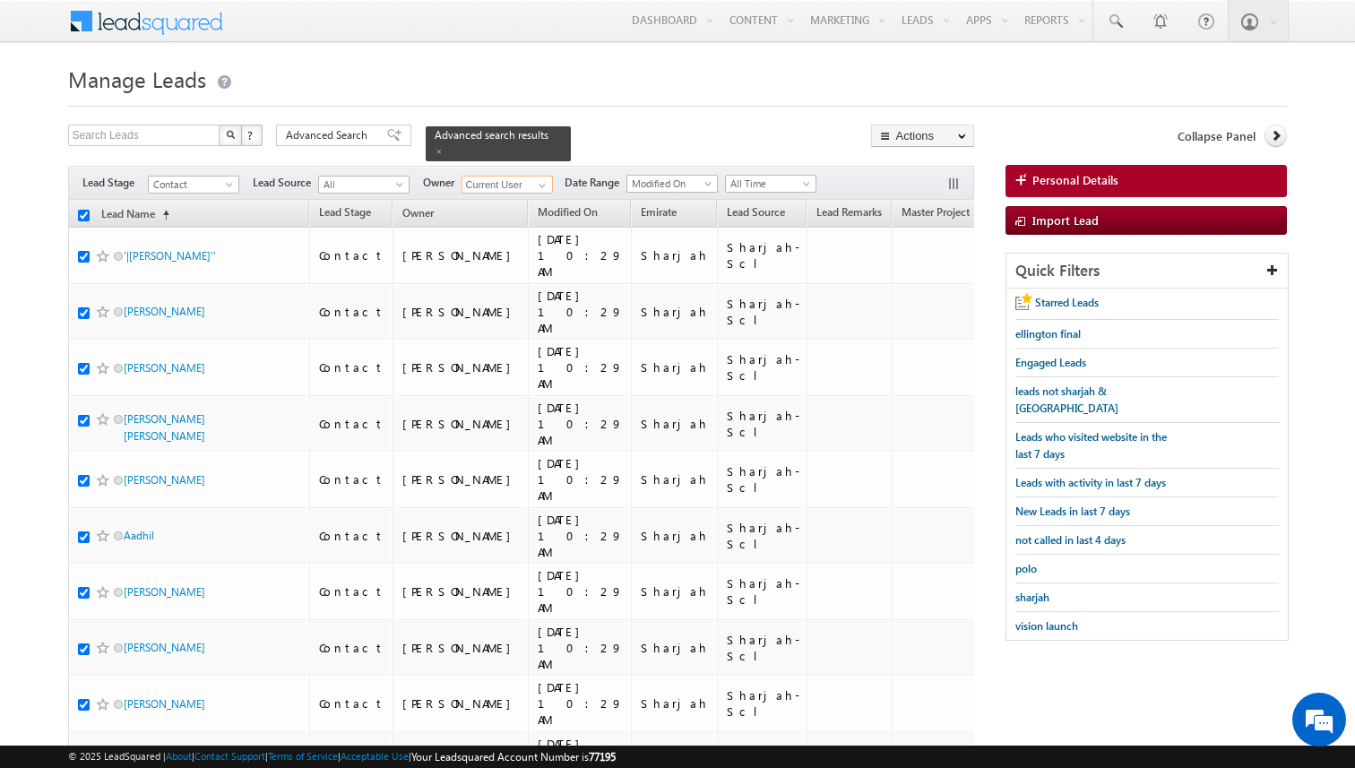
checkbox input "true"
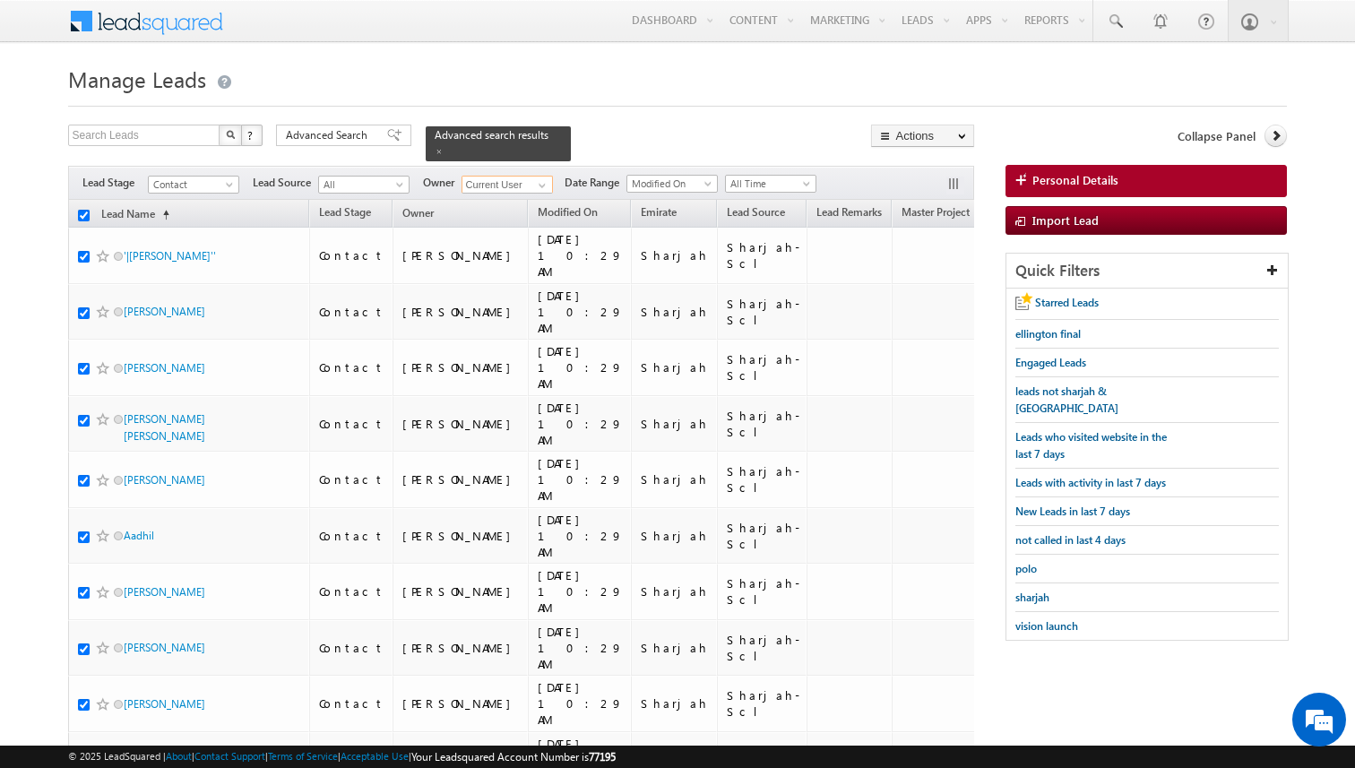
checkbox input "true"
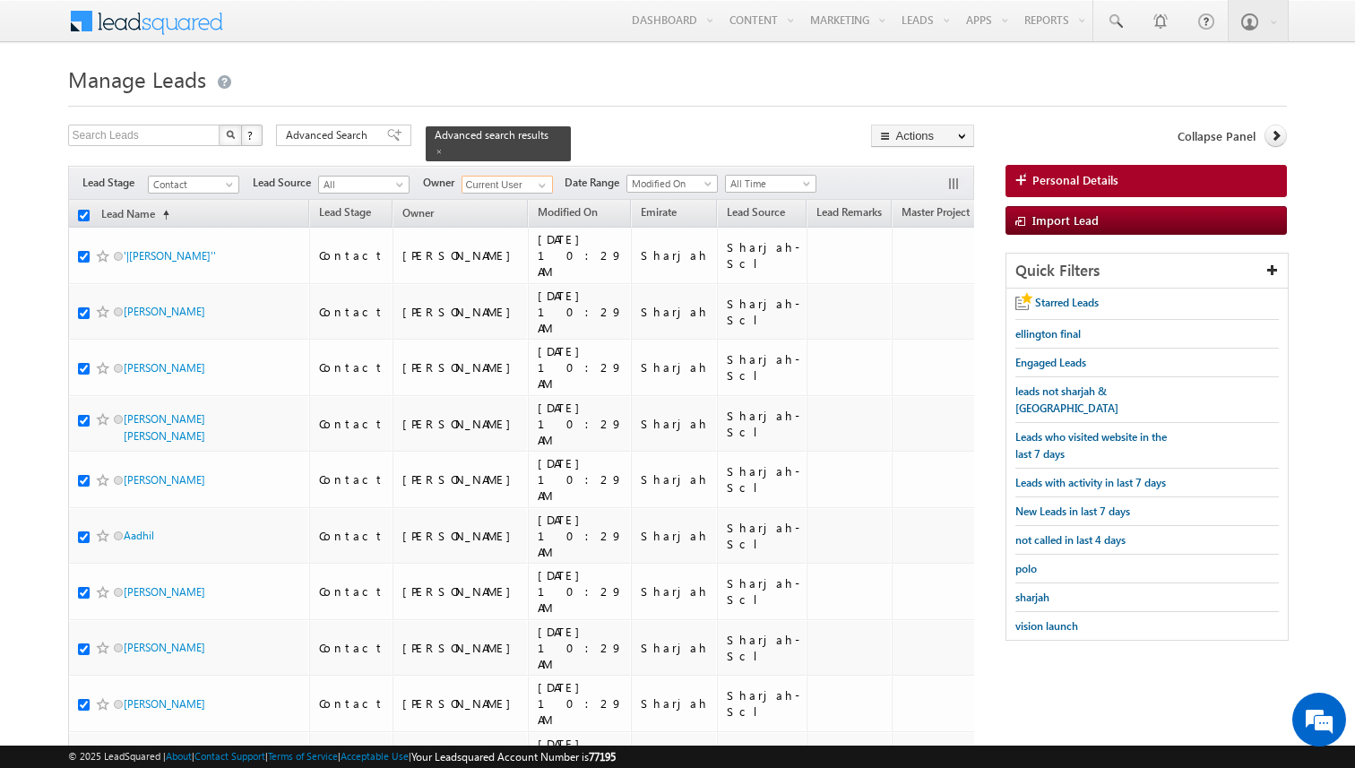
checkbox input "true"
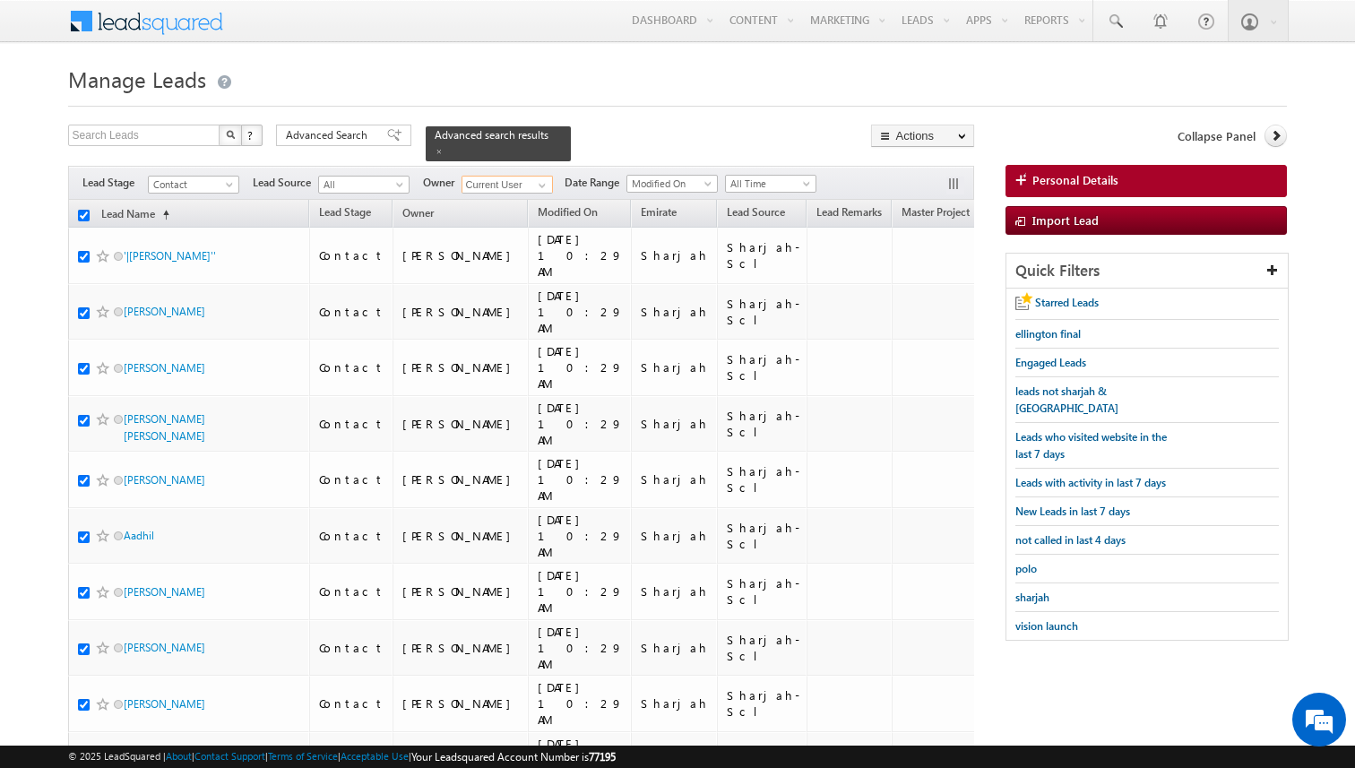
checkbox input "true"
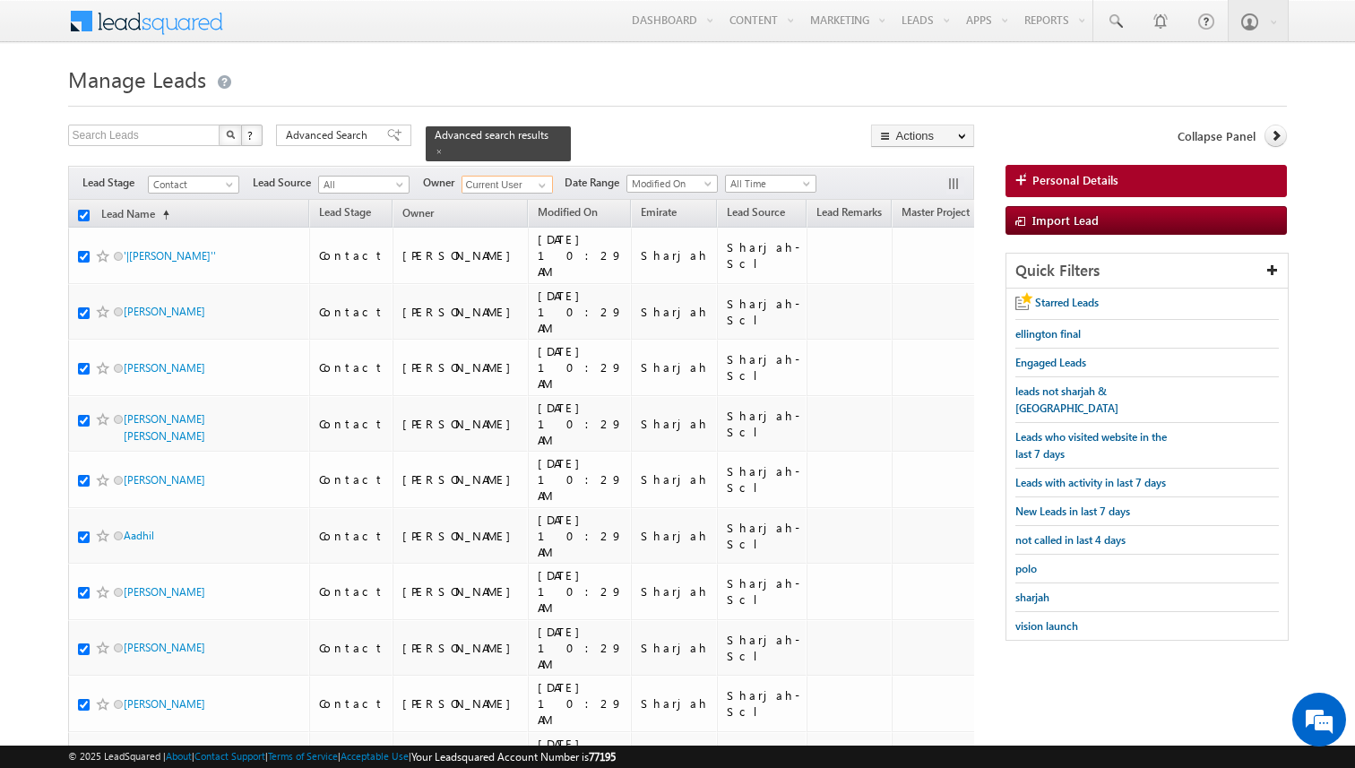
checkbox input "true"
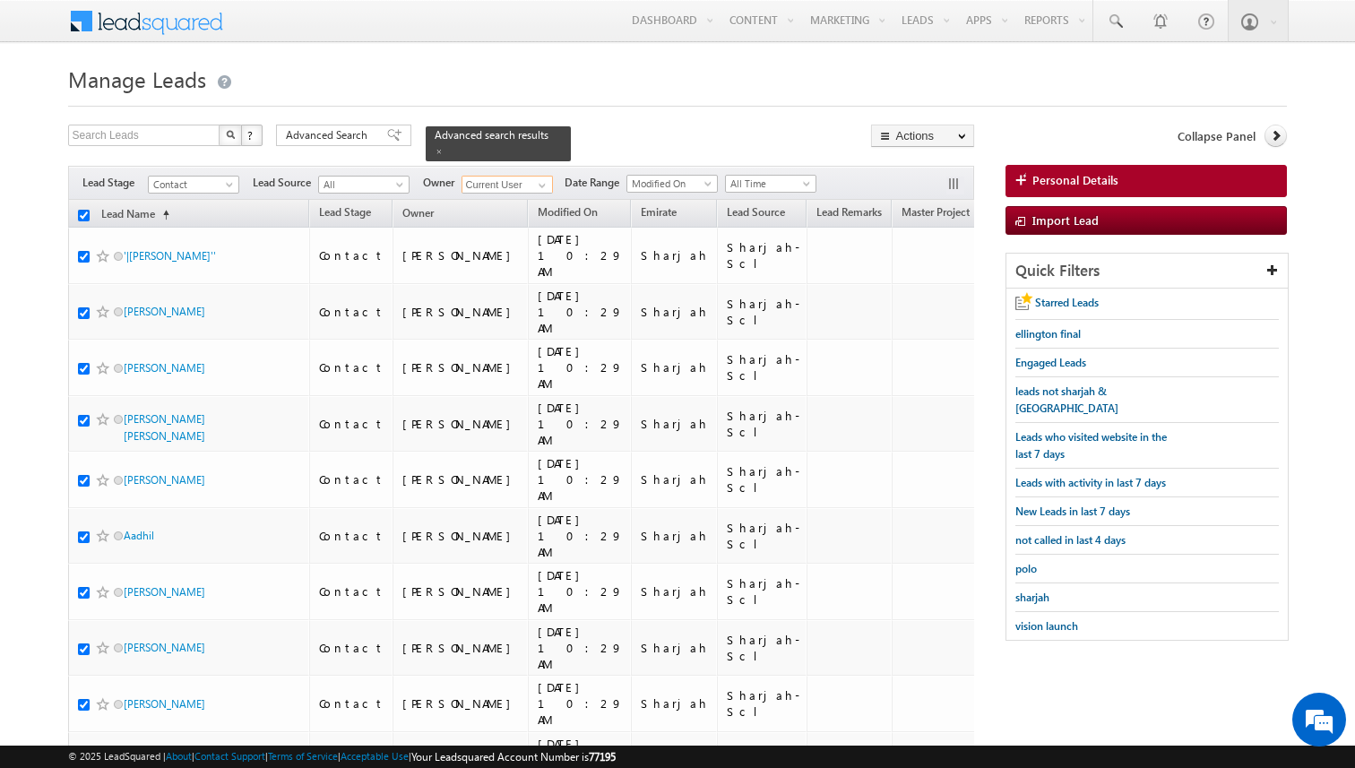
checkbox input "true"
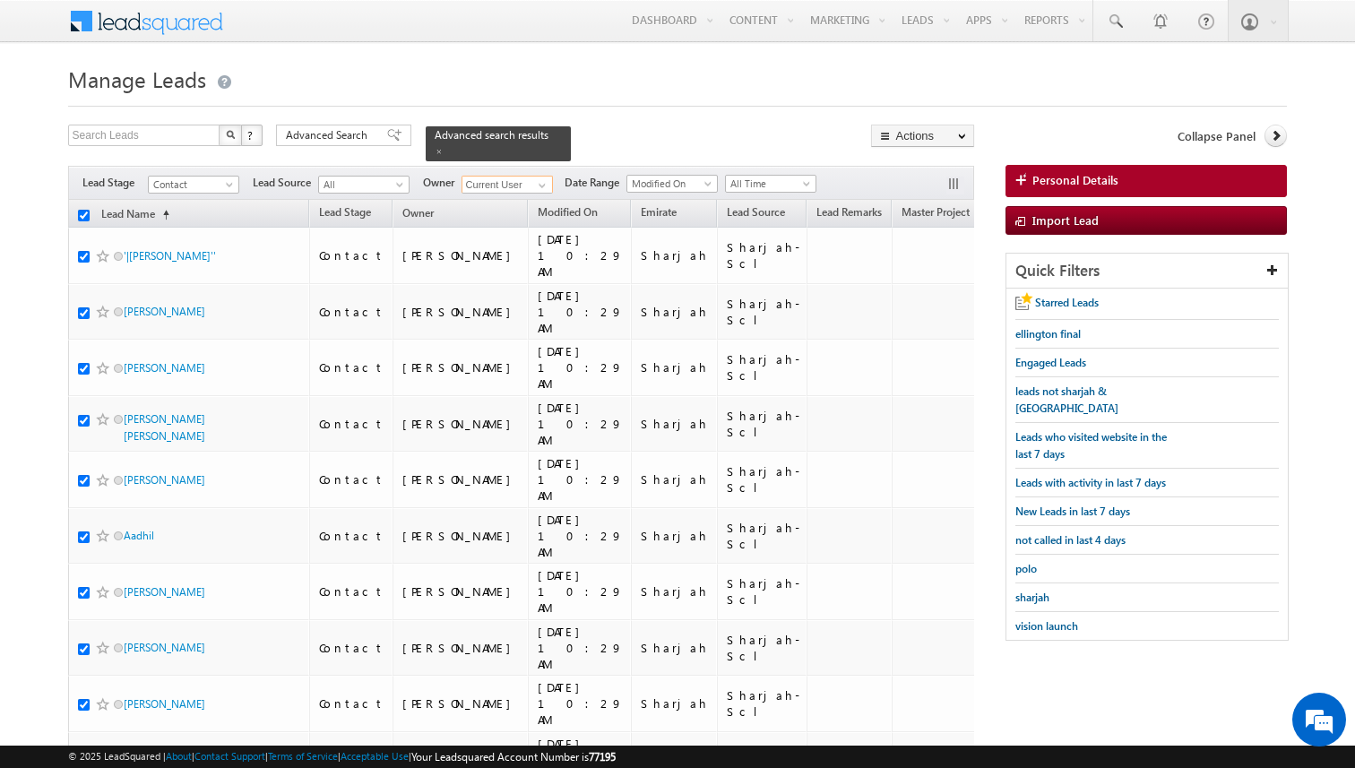
checkbox input "true"
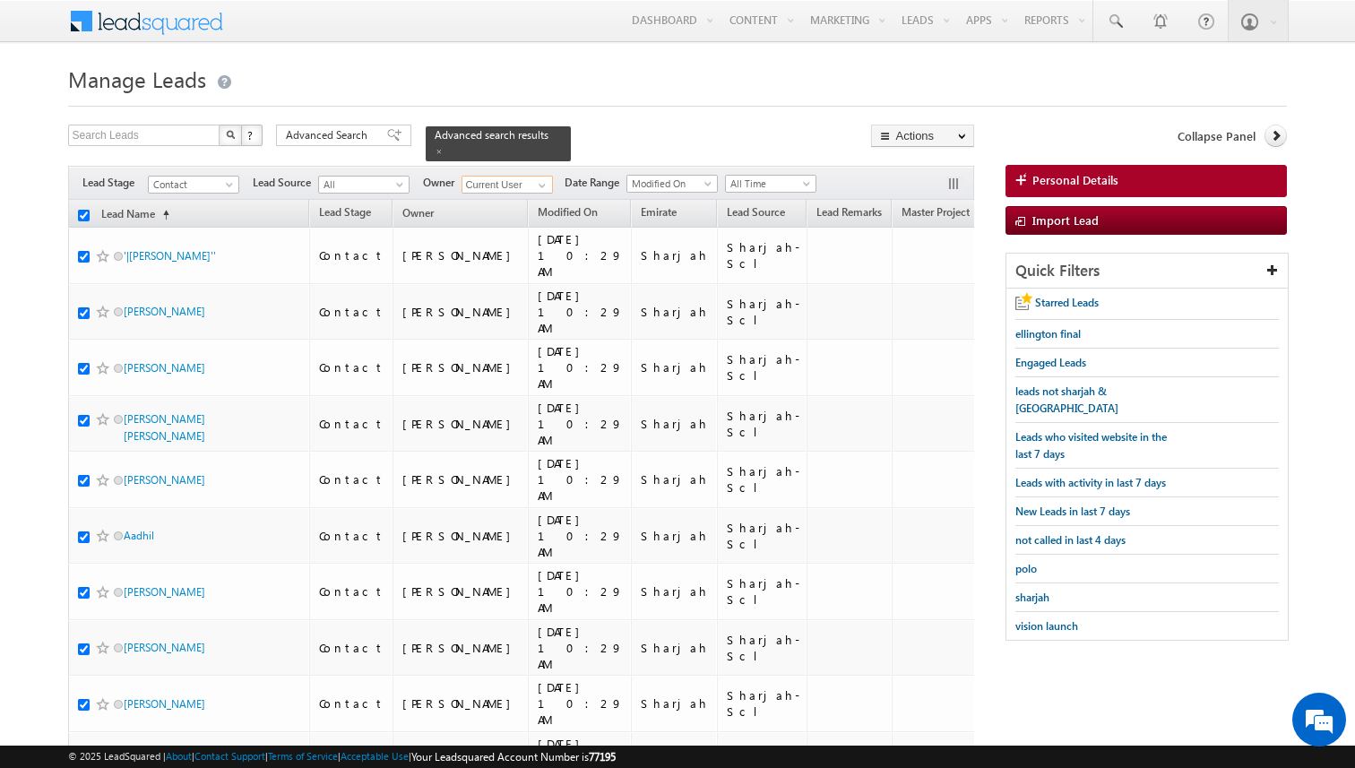
checkbox input "true"
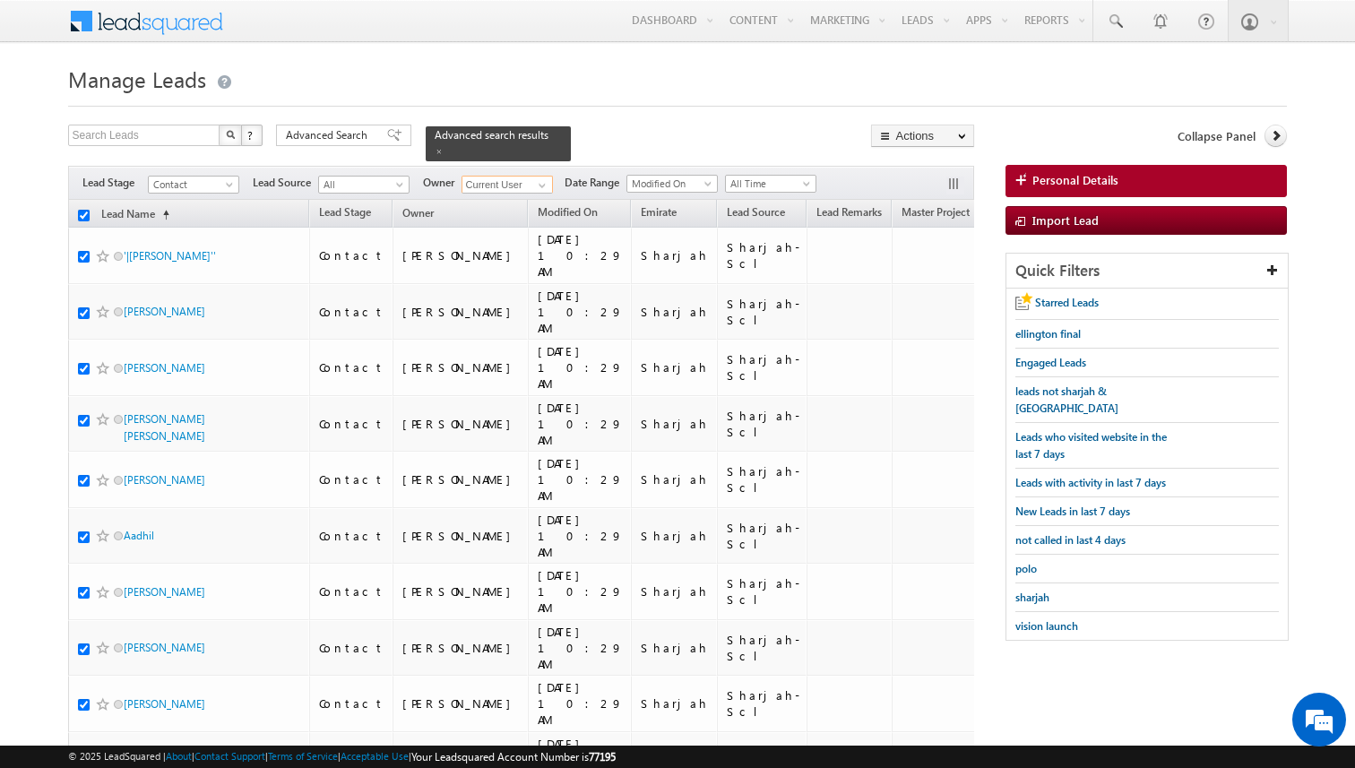
checkbox input "true"
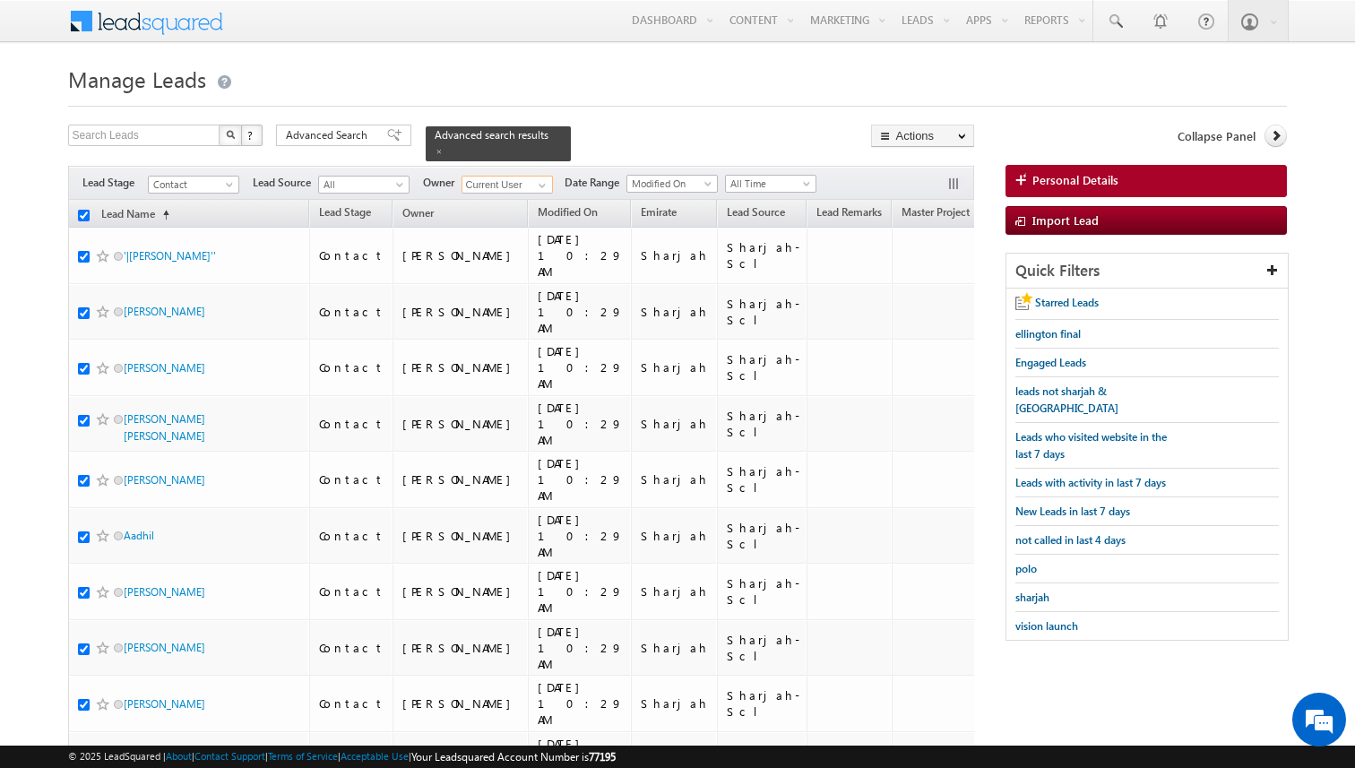
checkbox input "true"
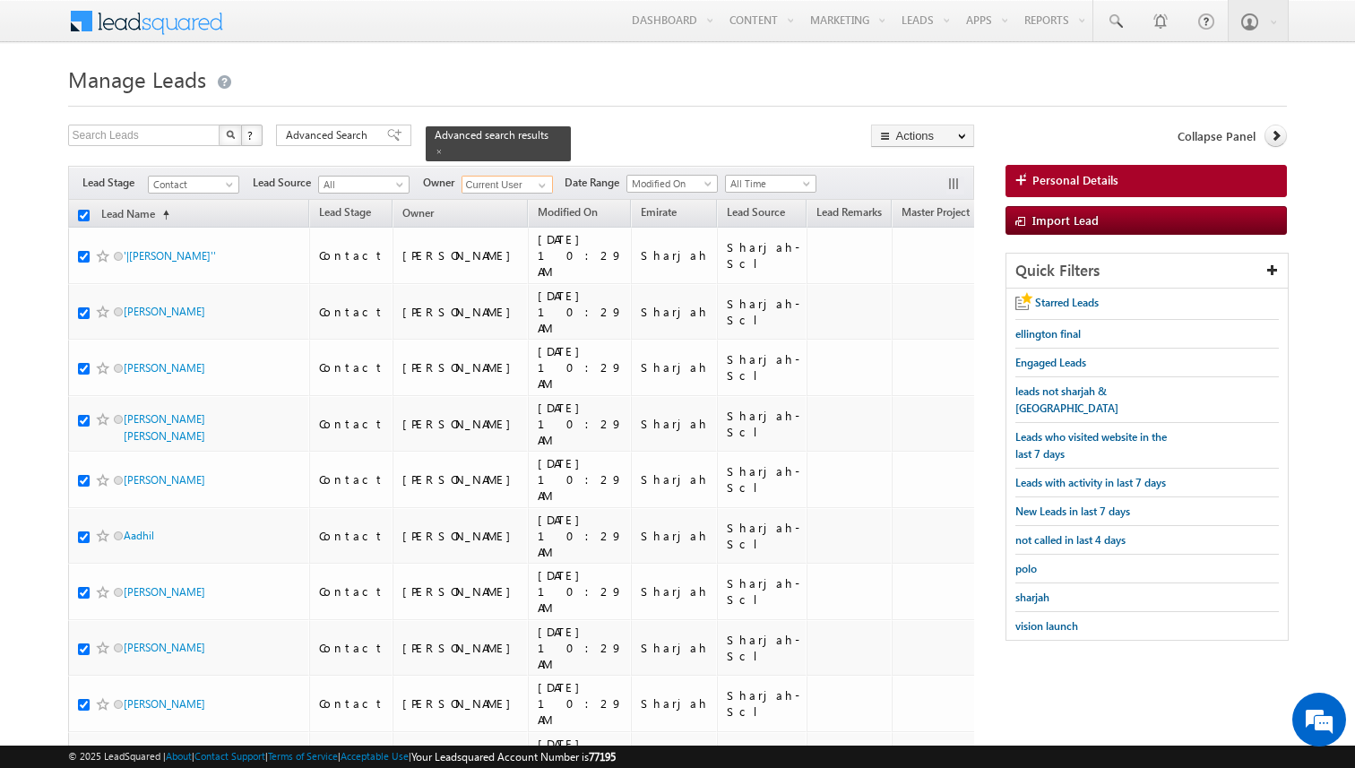
checkbox input "true"
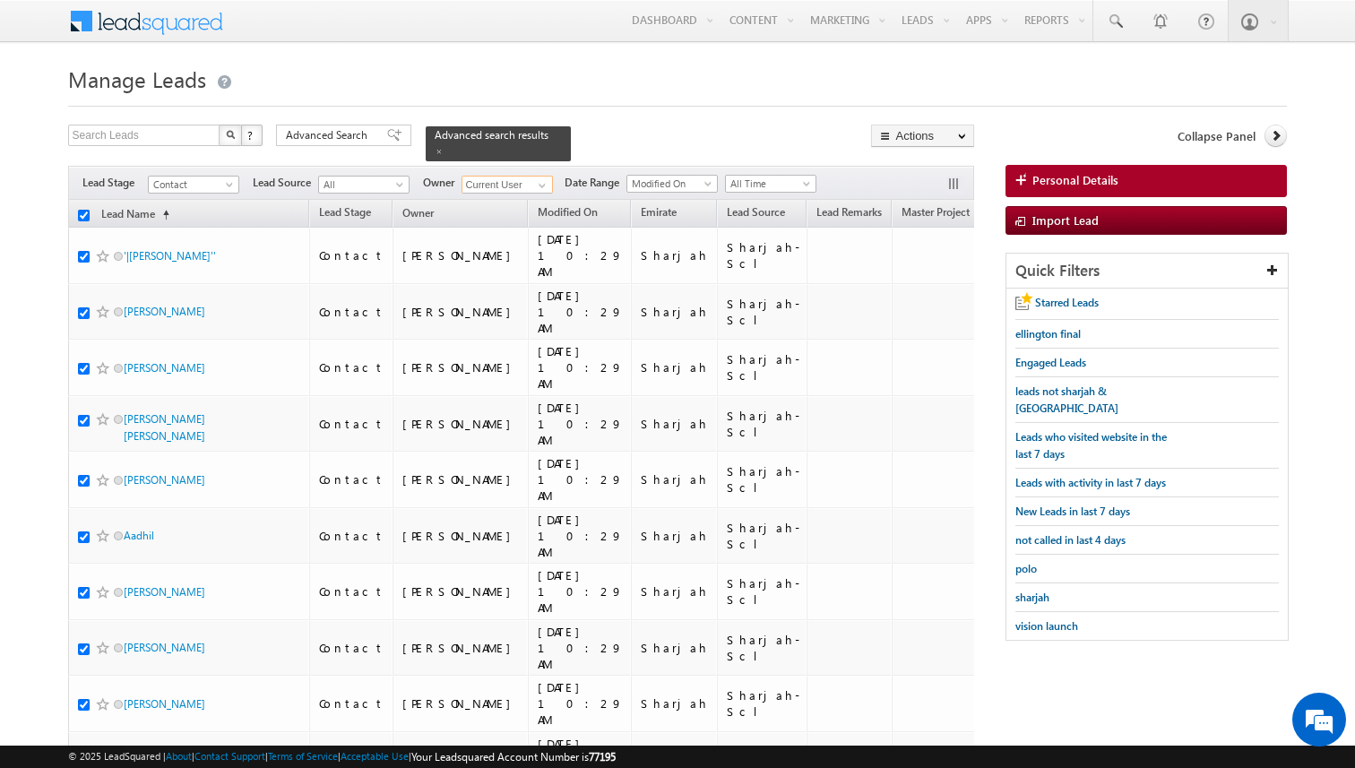
checkbox input "true"
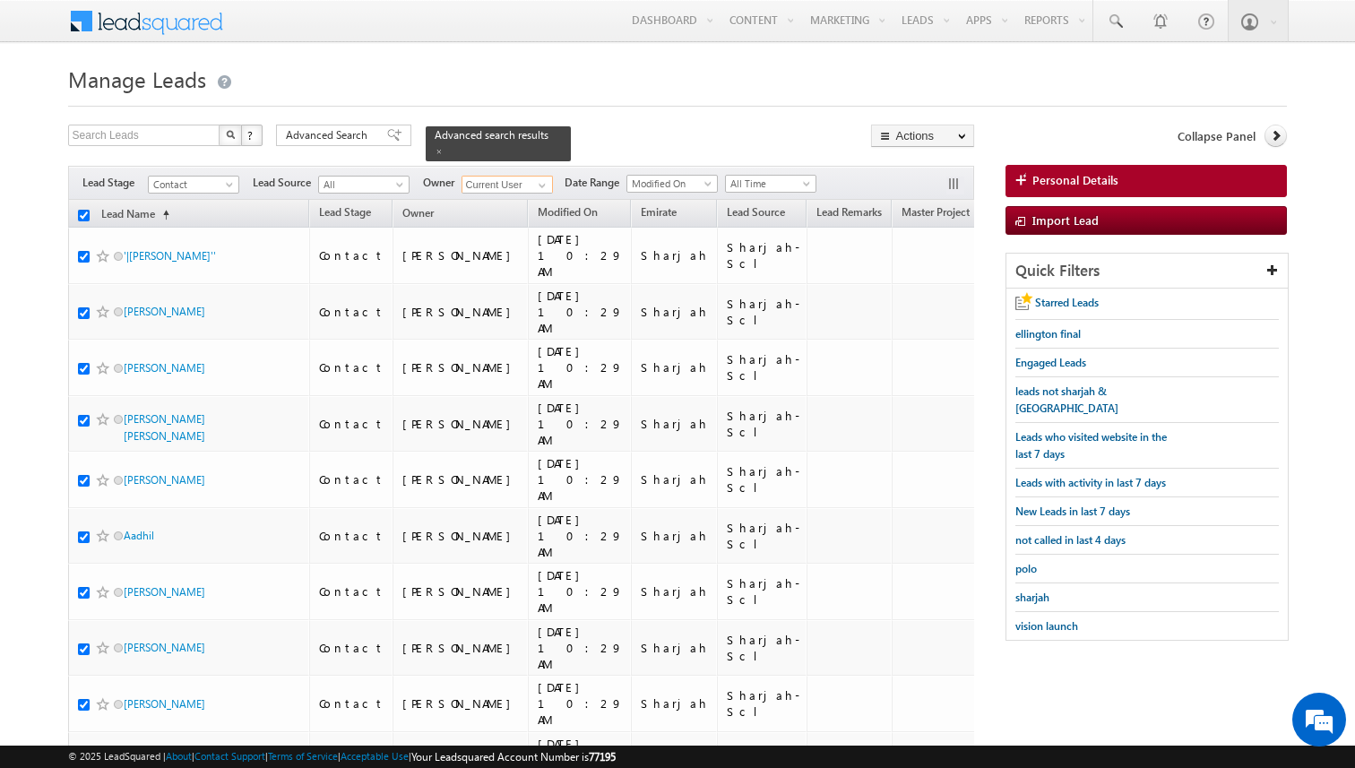
checkbox input "true"
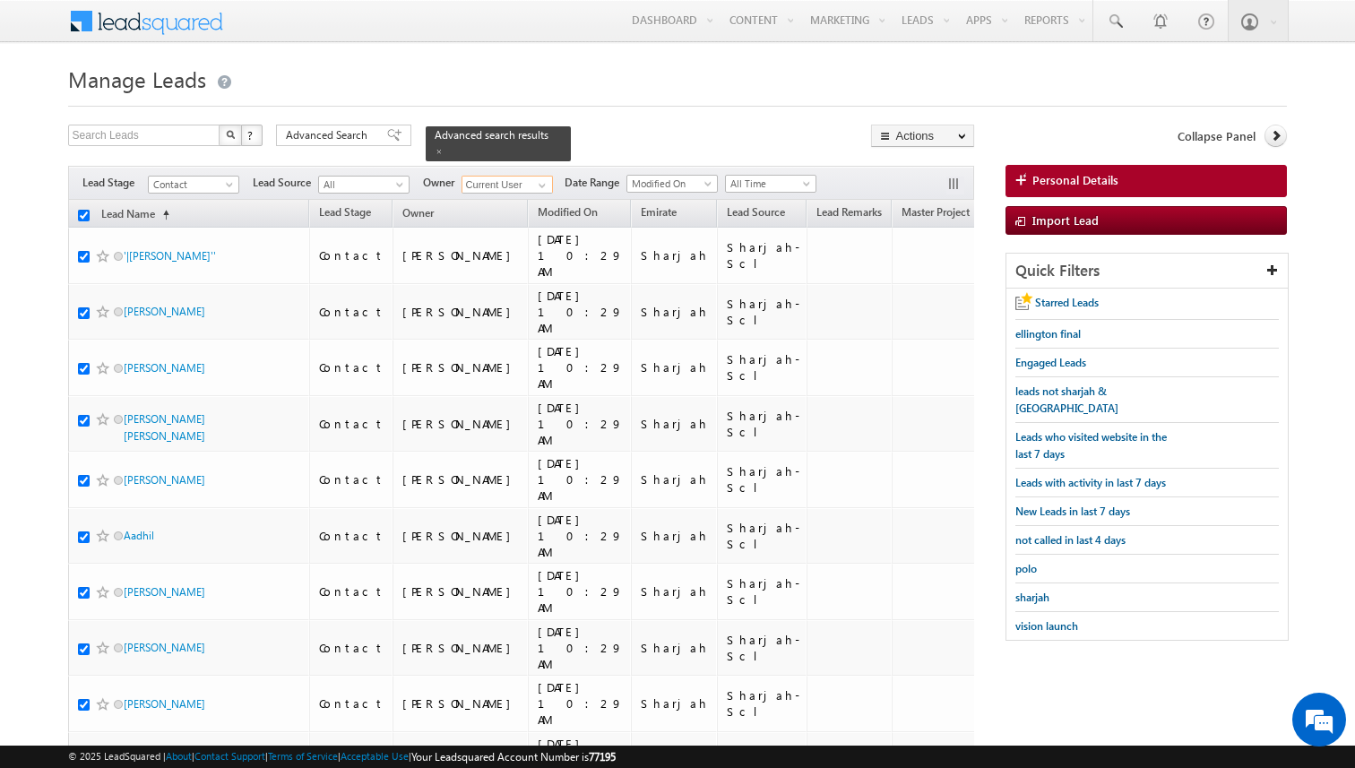
checkbox input "true"
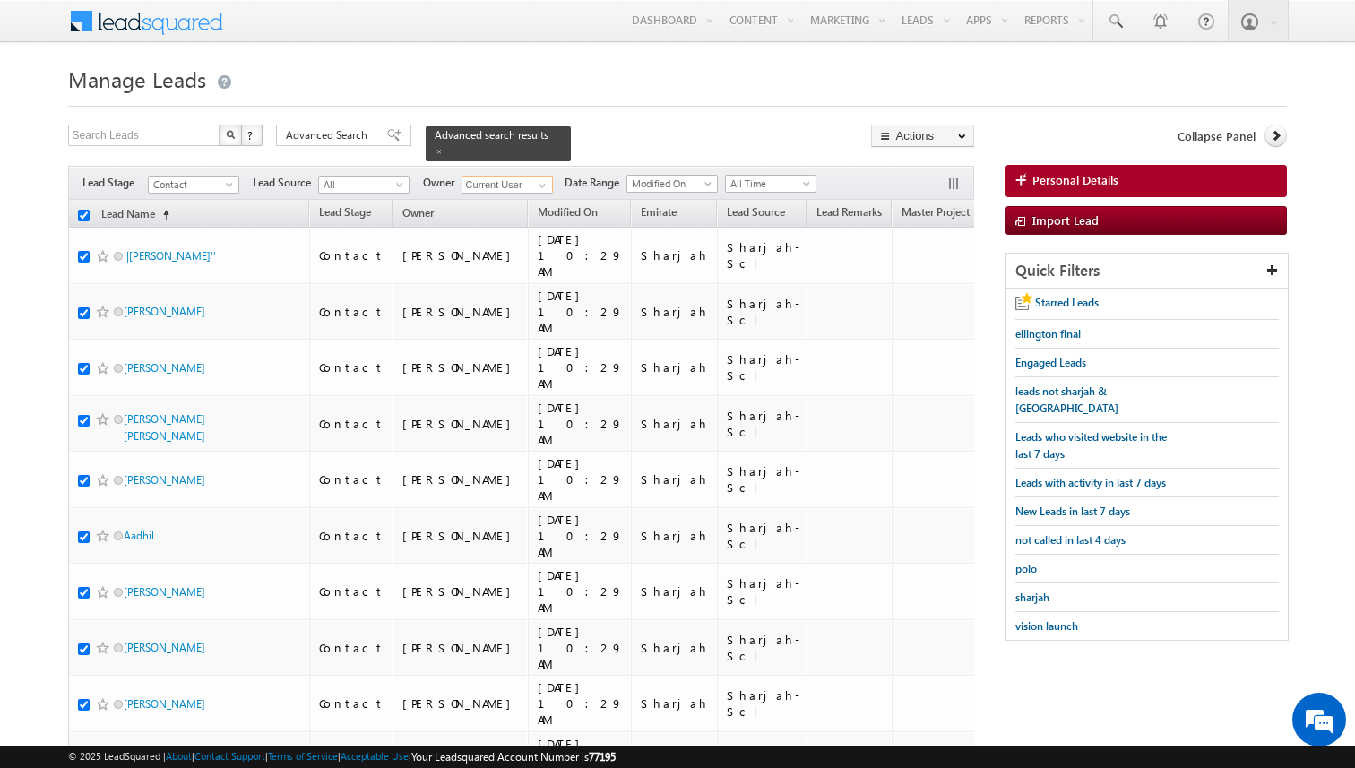
checkbox input "true"
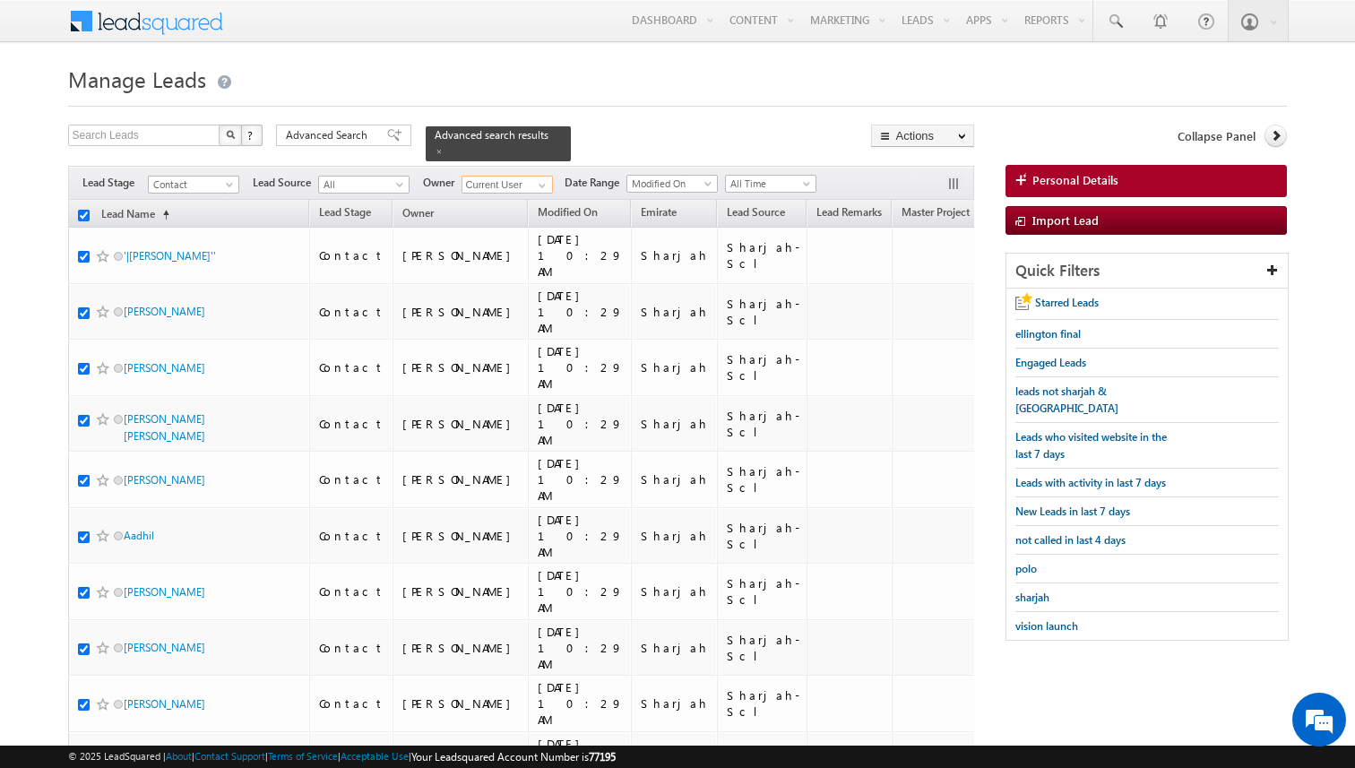
checkbox input "true"
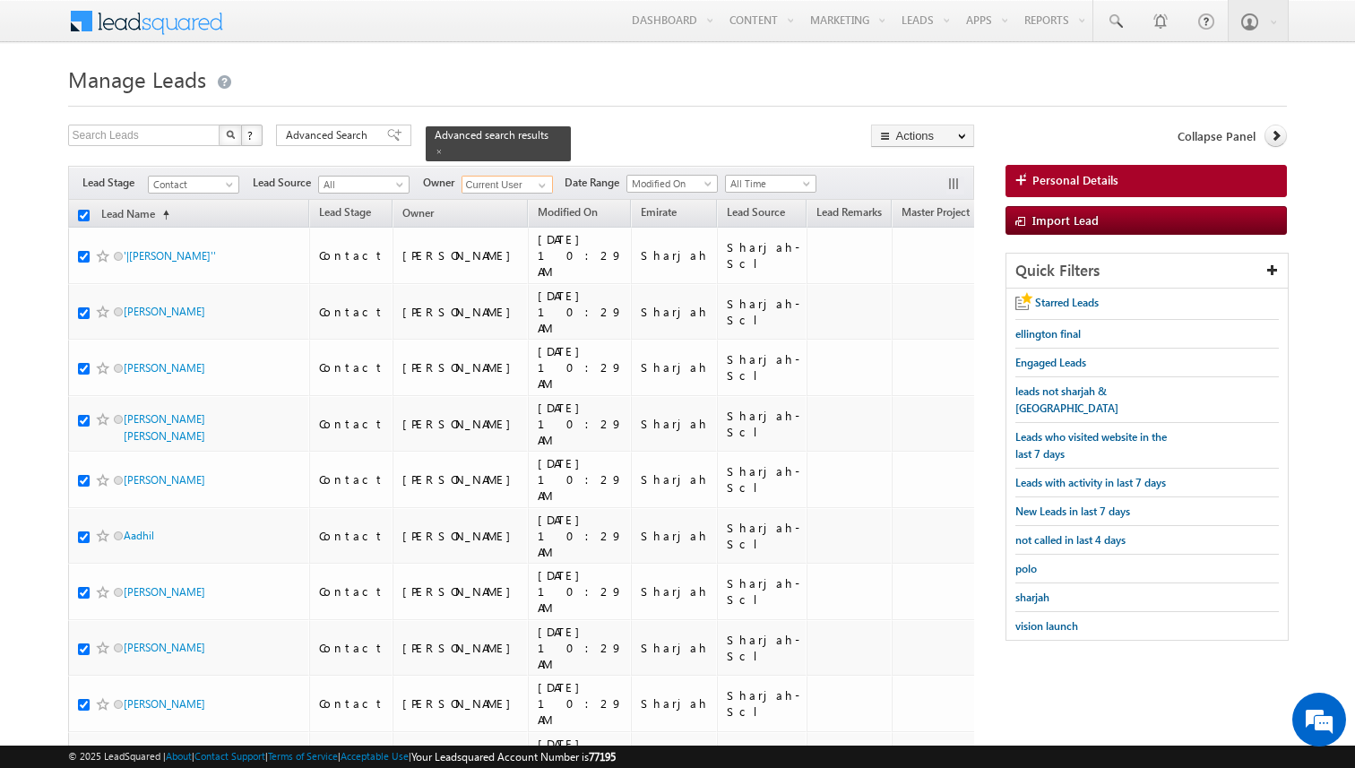
checkbox input "true"
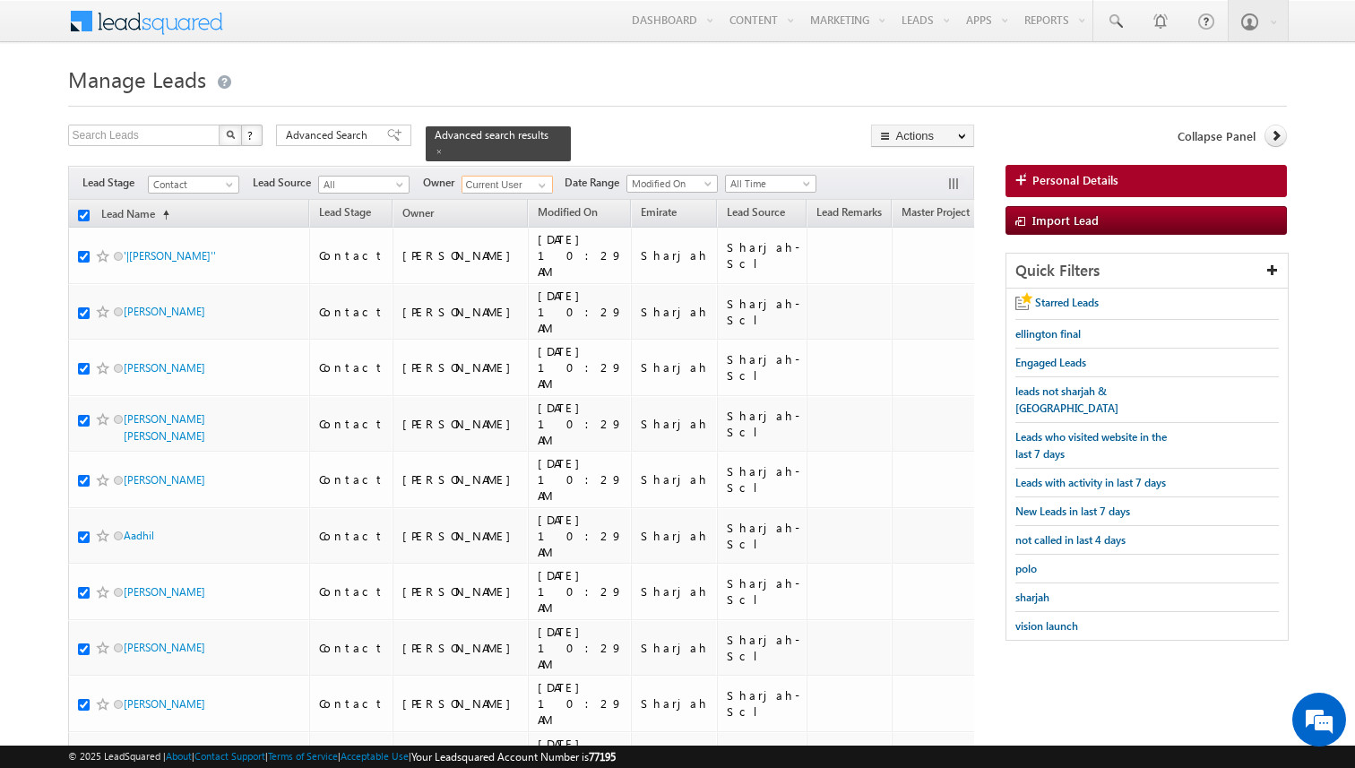
checkbox input "true"
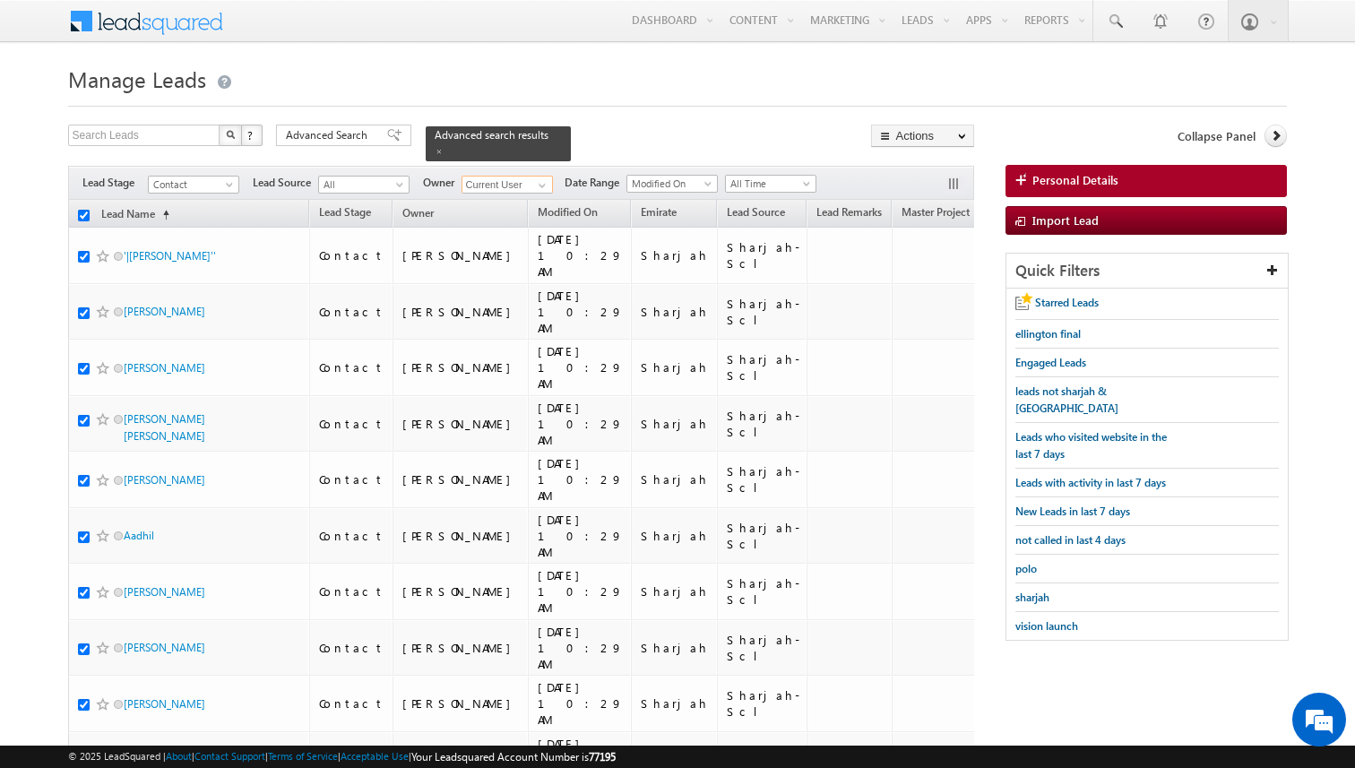
checkbox input "true"
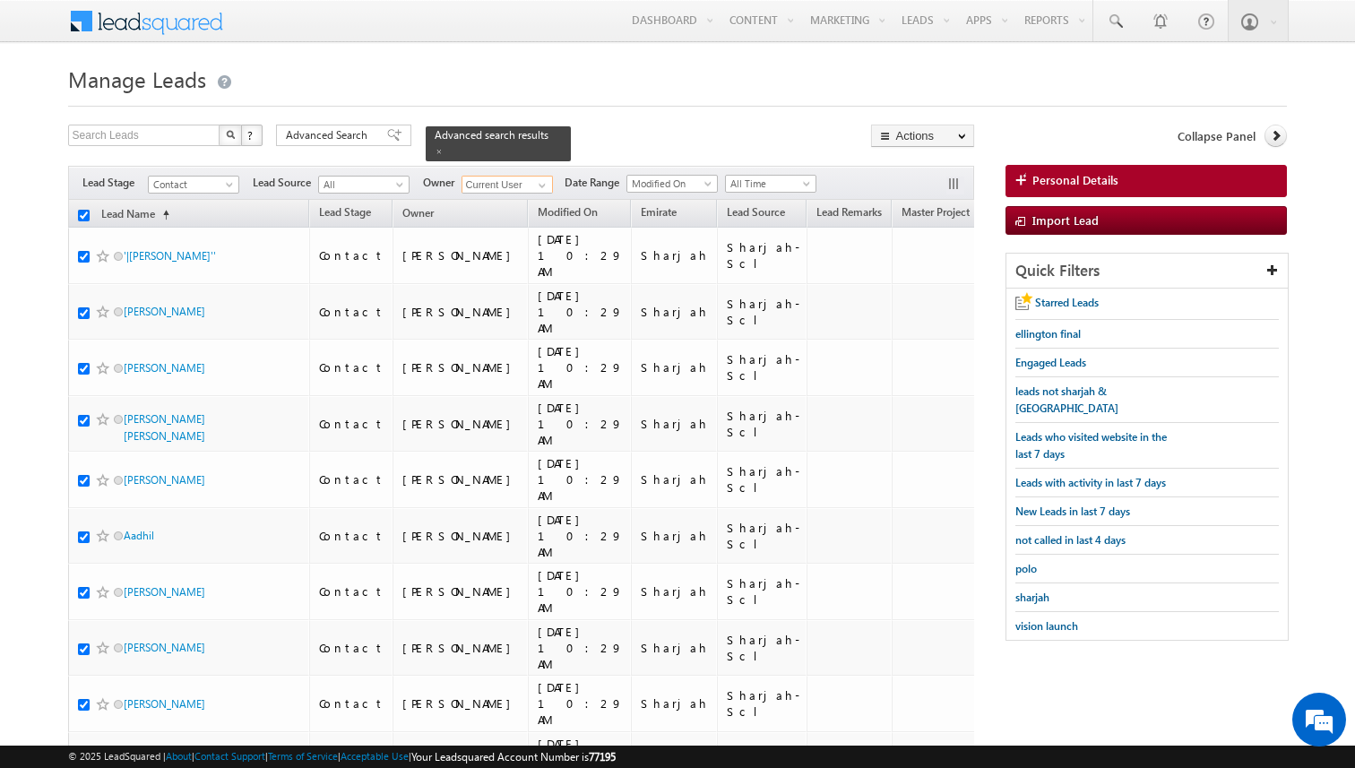
checkbox input "true"
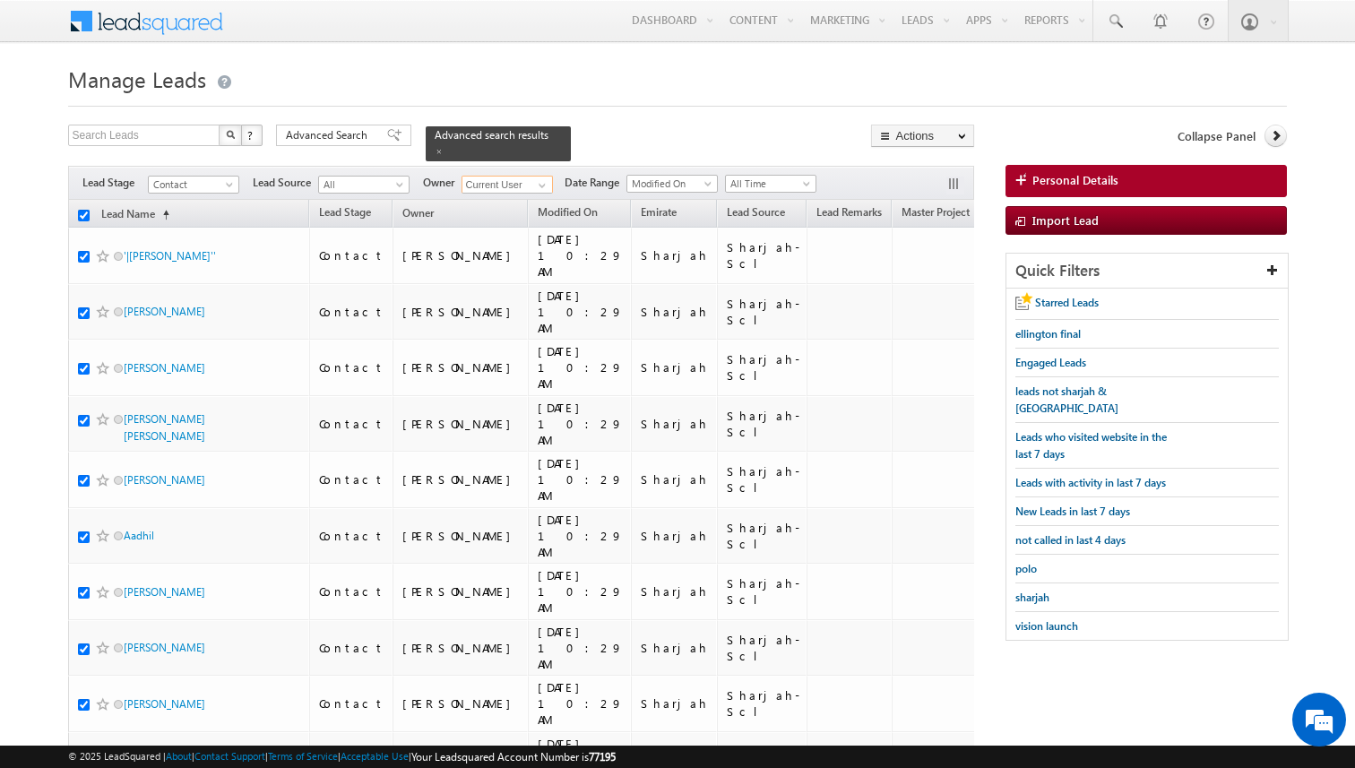
checkbox input "true"
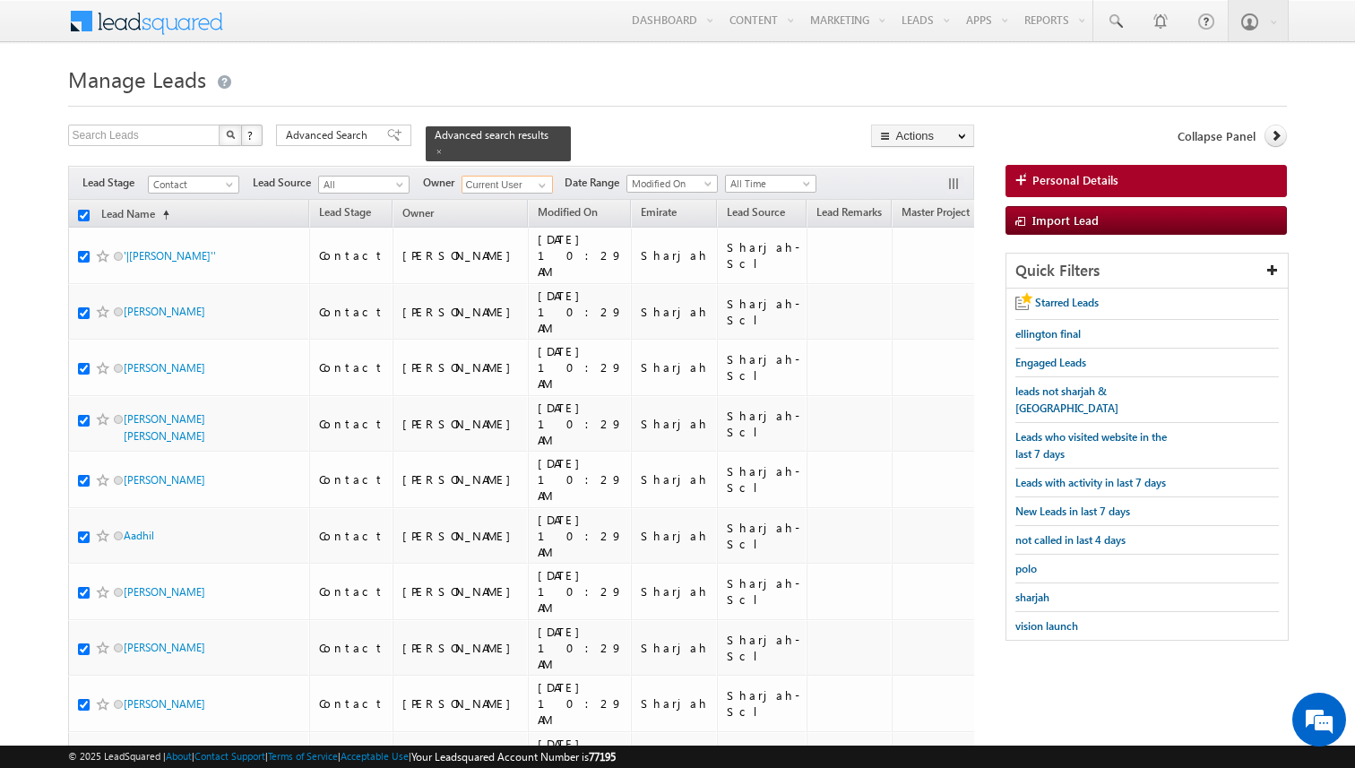
checkbox input "true"
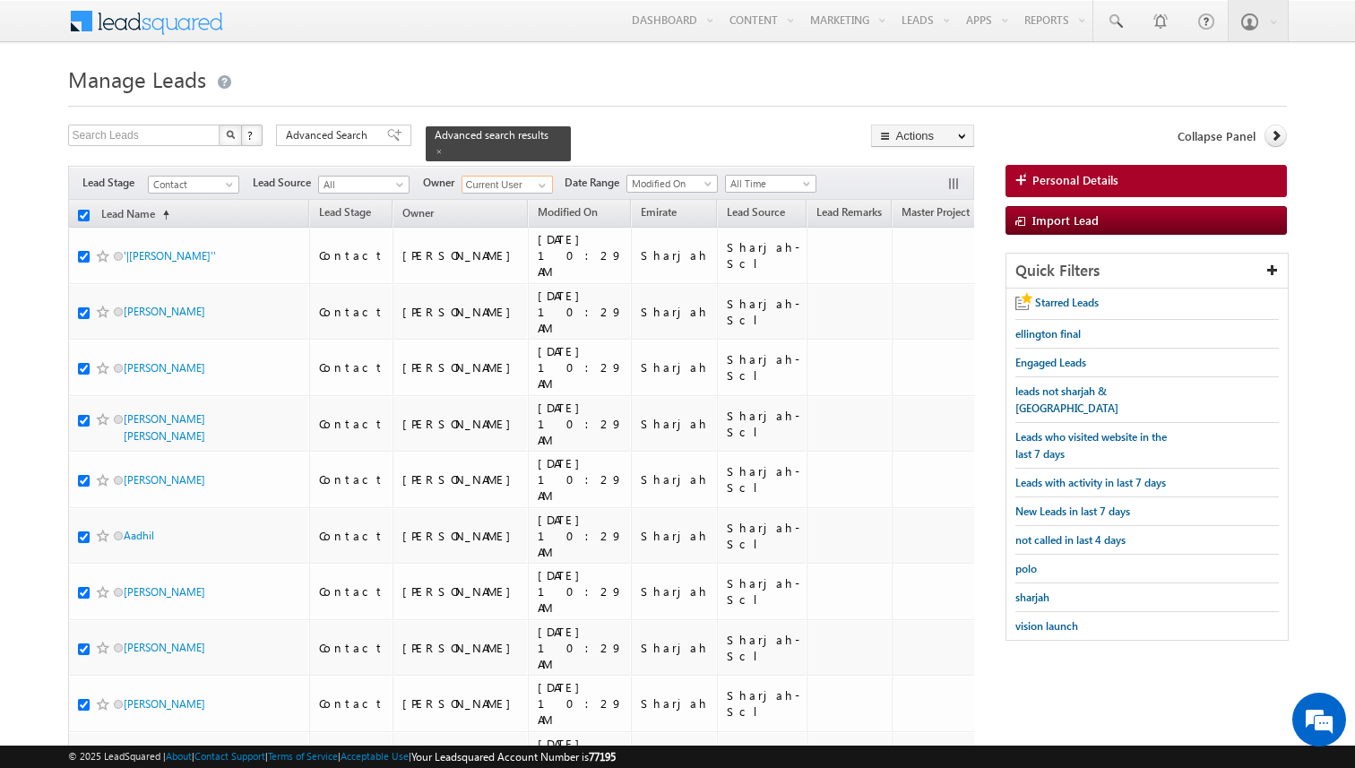
checkbox input "true"
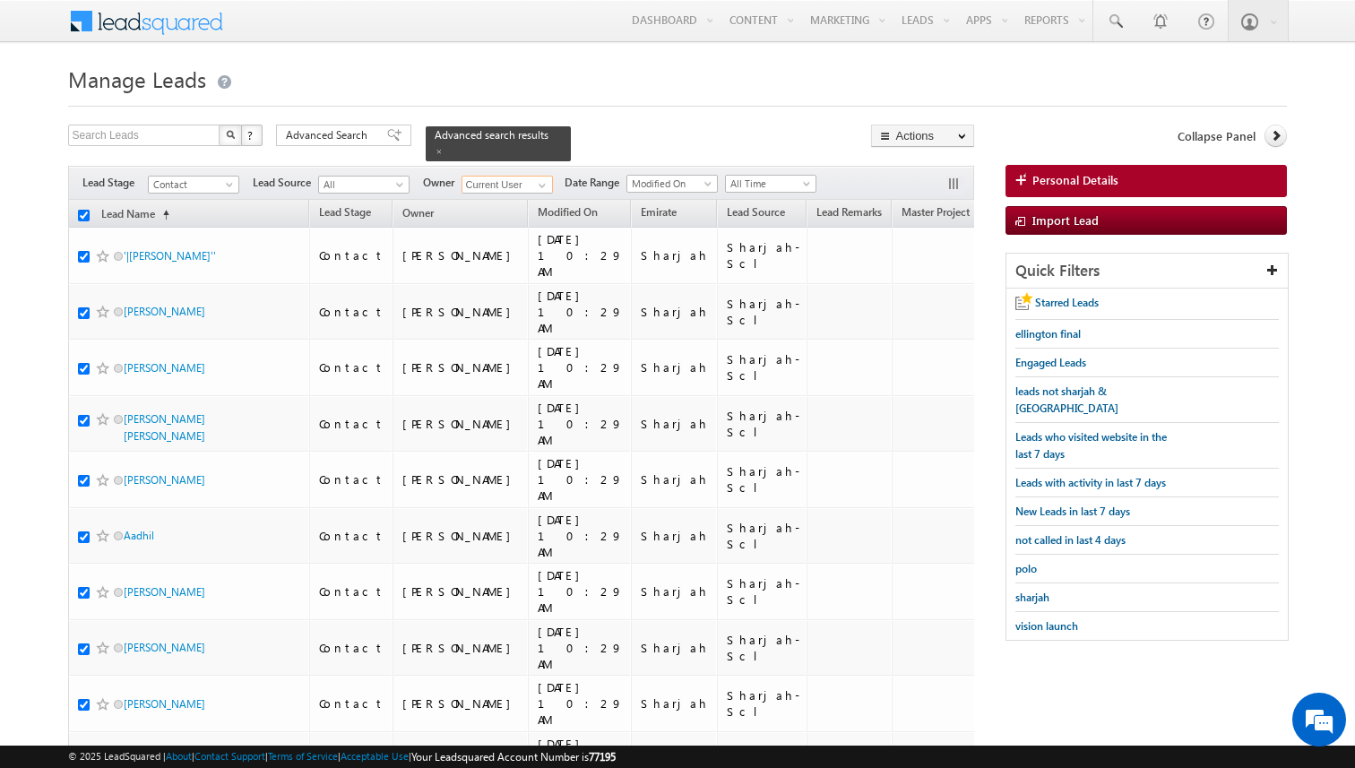
checkbox input "true"
click at [744, 159] on div "Search Leads X ? 7421 results found Advanced Search Advanced Search Advanced se…" at bounding box center [521, 143] width 907 height 37
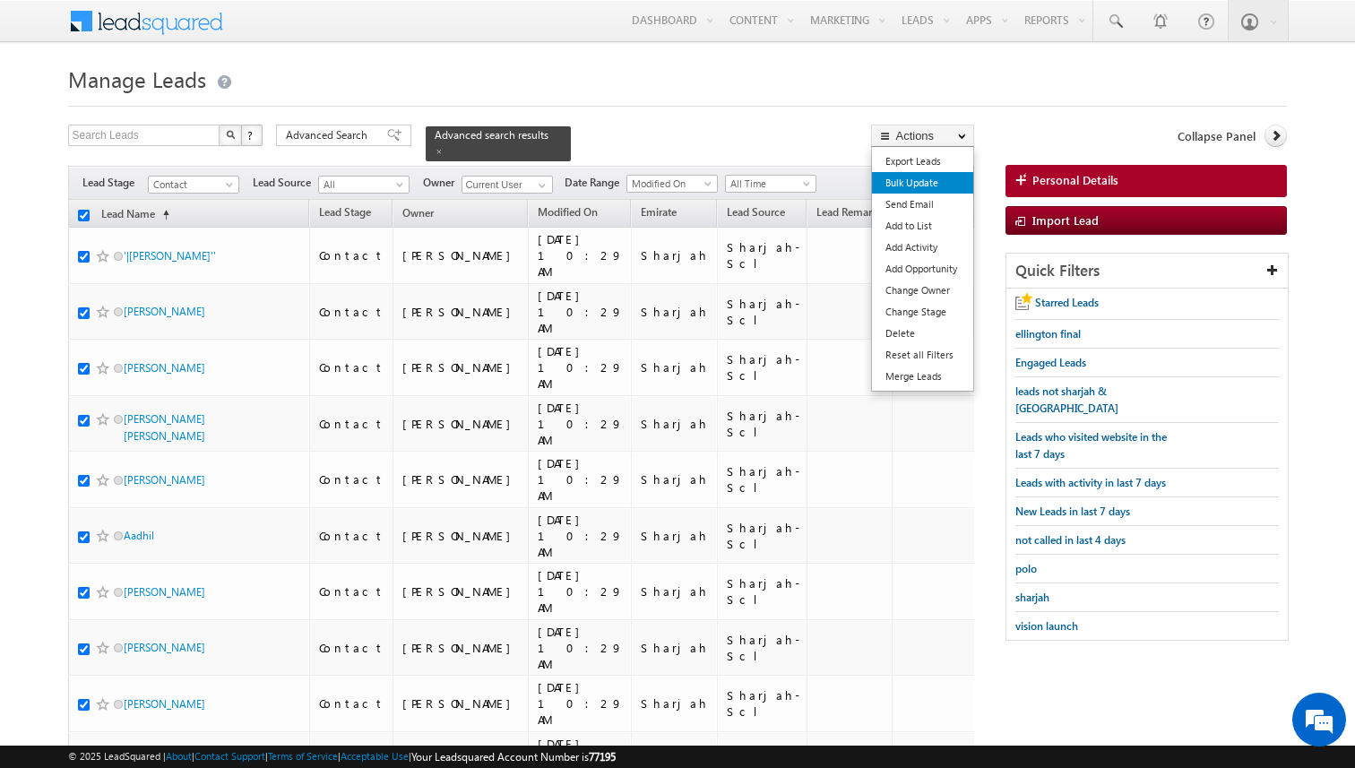
click at [915, 182] on link "Bulk Update" at bounding box center [922, 183] width 101 height 22
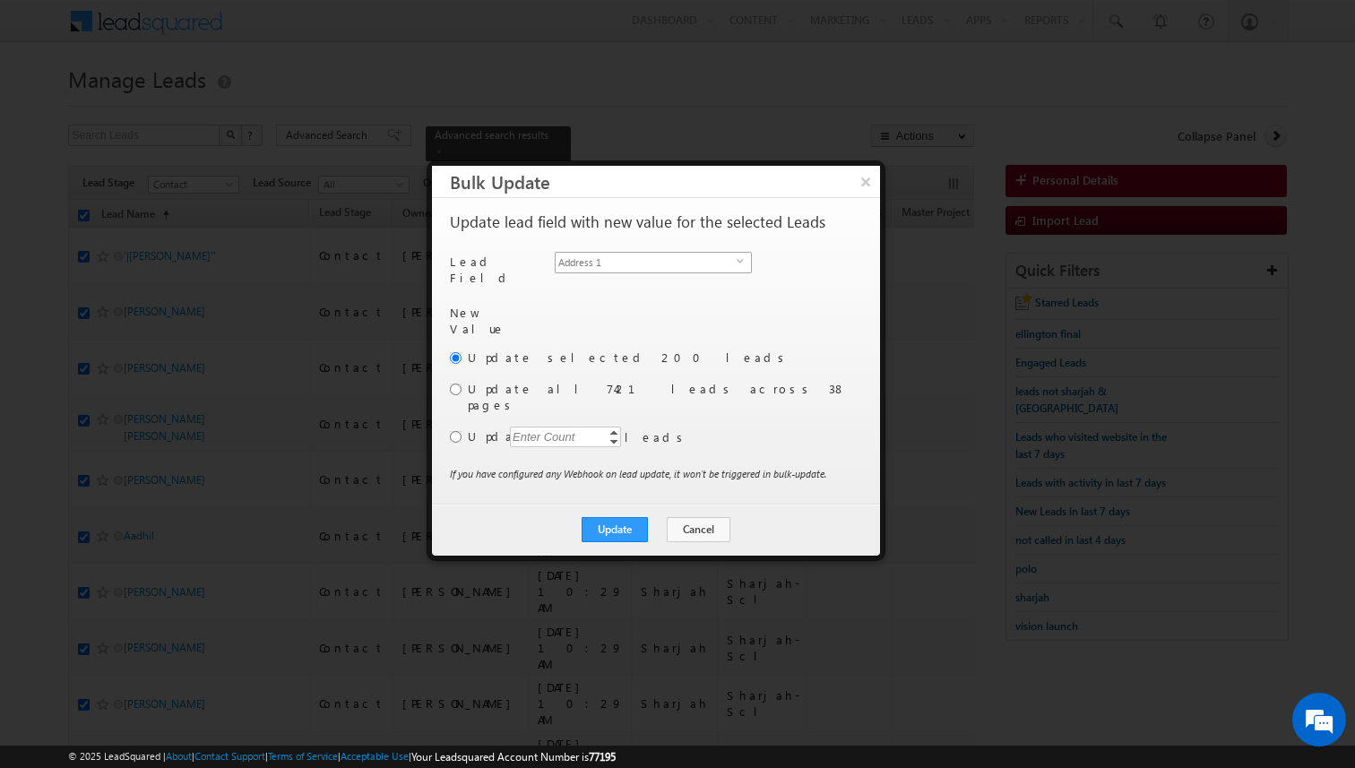
click at [658, 262] on span "Address 1" at bounding box center [646, 263] width 181 height 20
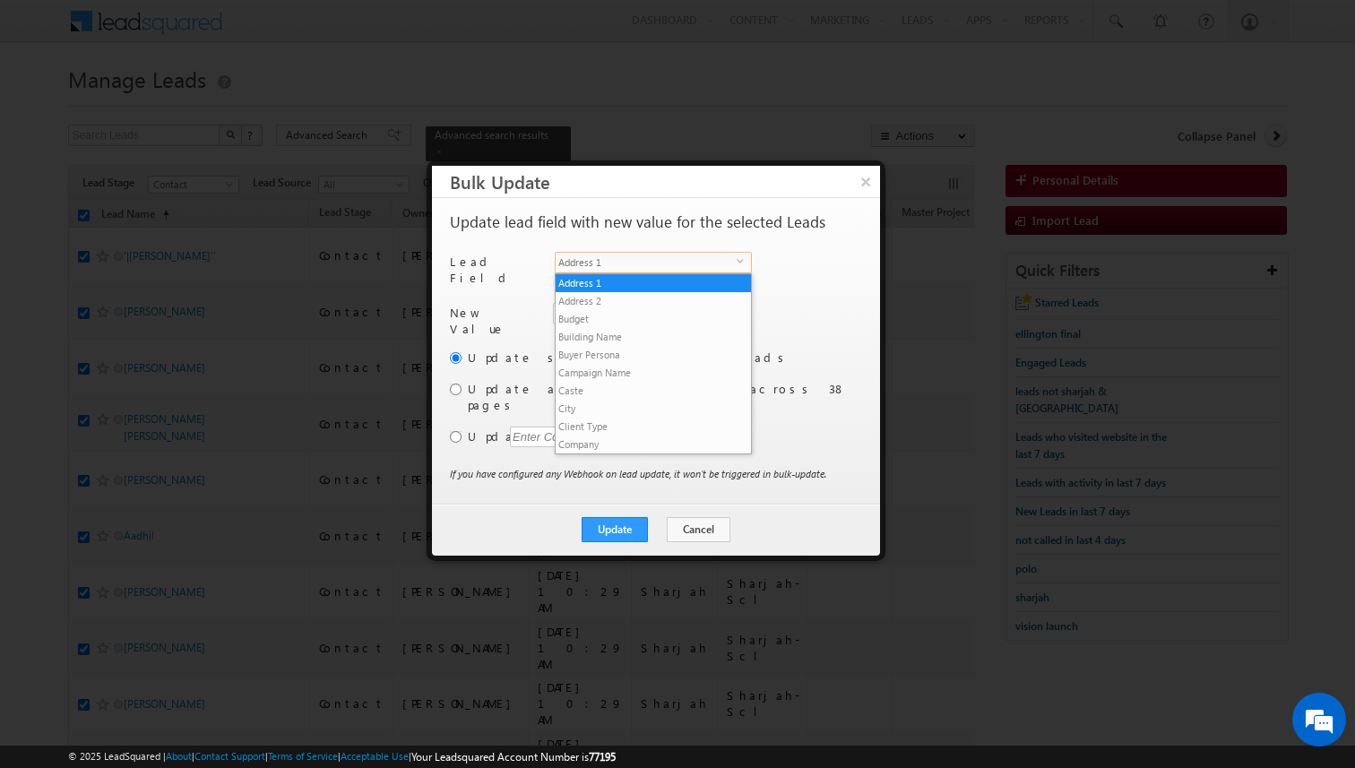
scroll to position [682, 0]
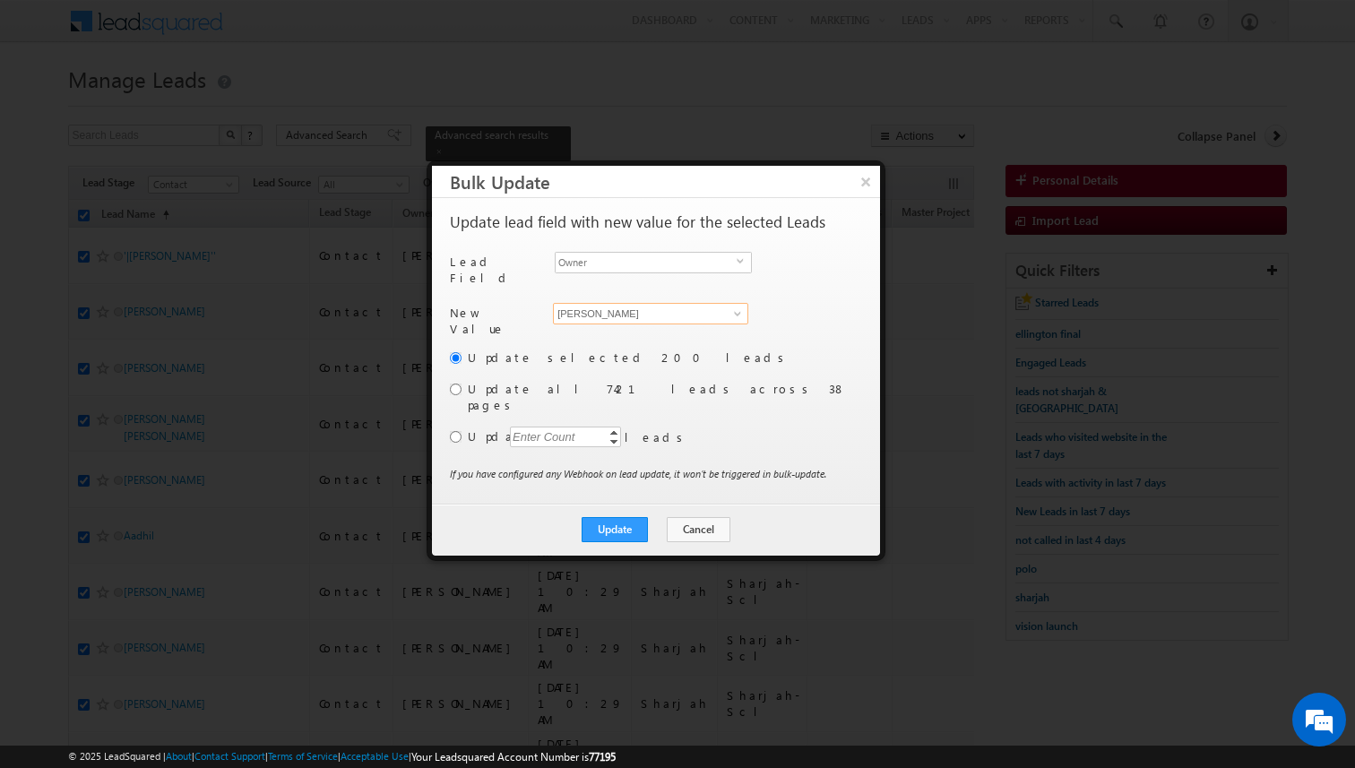
click at [618, 305] on input "[PERSON_NAME]" at bounding box center [650, 314] width 195 height 22
click at [454, 431] on input "radio" at bounding box center [456, 437] width 12 height 12
click at [534, 427] on div "Enter Count" at bounding box center [544, 437] width 68 height 21
click at [701, 428] on label "Update" at bounding box center [663, 436] width 391 height 16
click at [632, 517] on button "Update" at bounding box center [615, 529] width 66 height 25
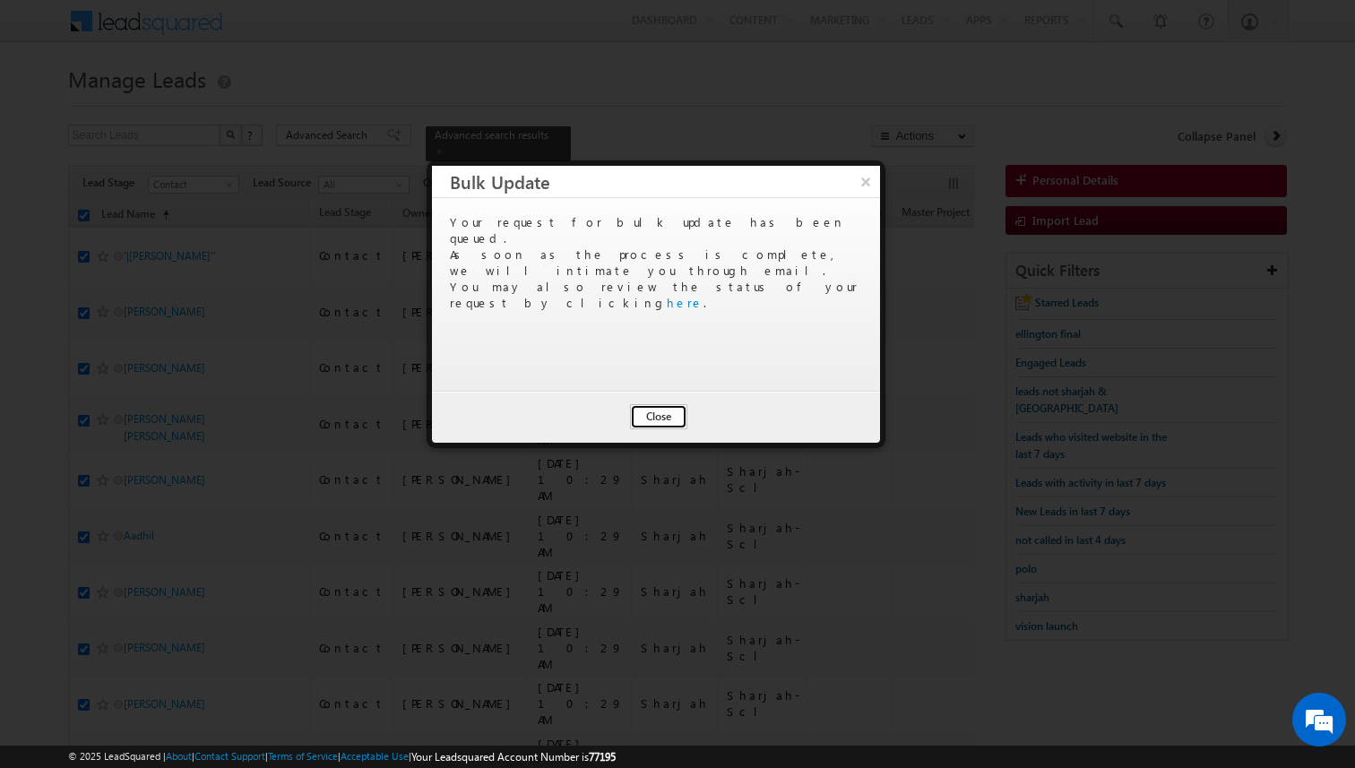
click at [656, 415] on button "Close" at bounding box center [658, 416] width 57 height 25
